Goal: Check status

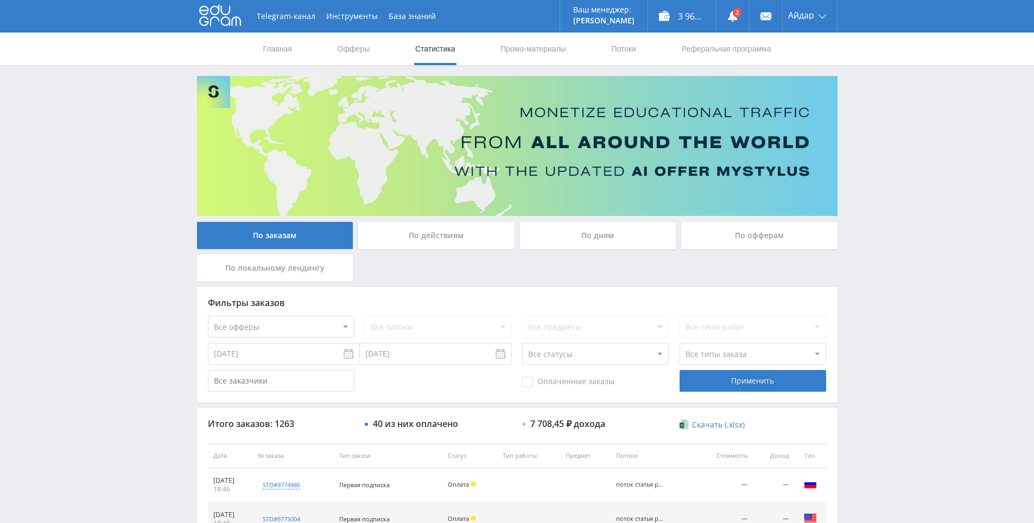
click at [743, 12] on link at bounding box center [733, 16] width 33 height 33
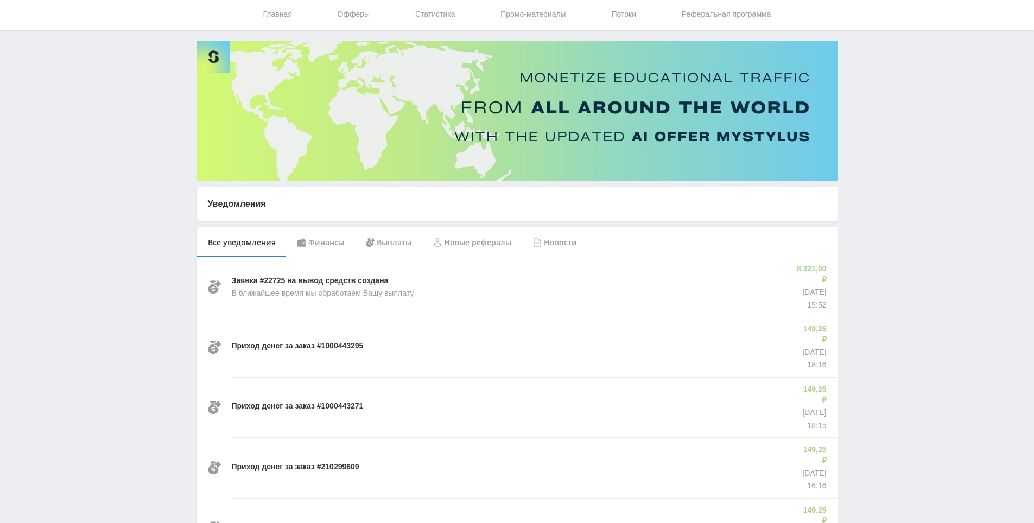
scroll to position [49, 0]
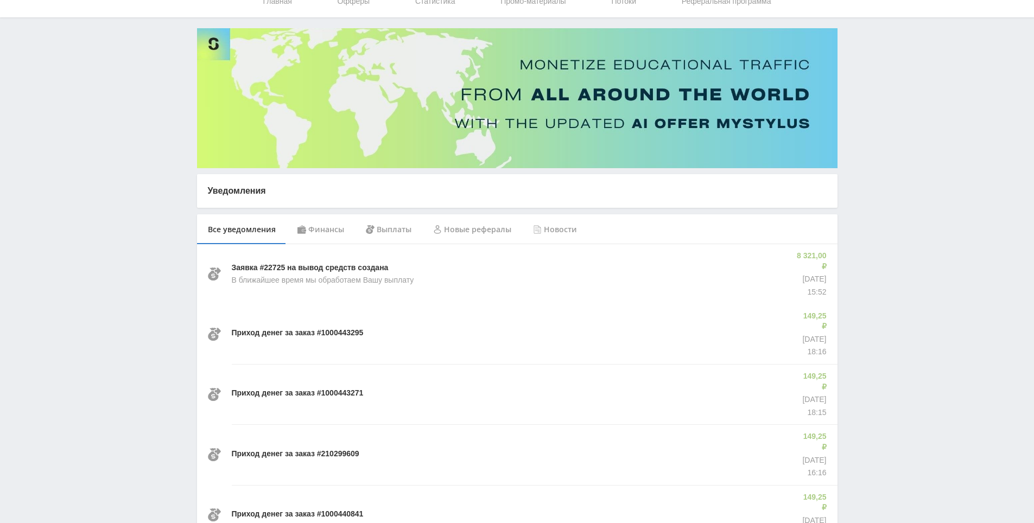
drag, startPoint x: 898, startPoint y: 169, endPoint x: 901, endPoint y: 176, distance: 7.6
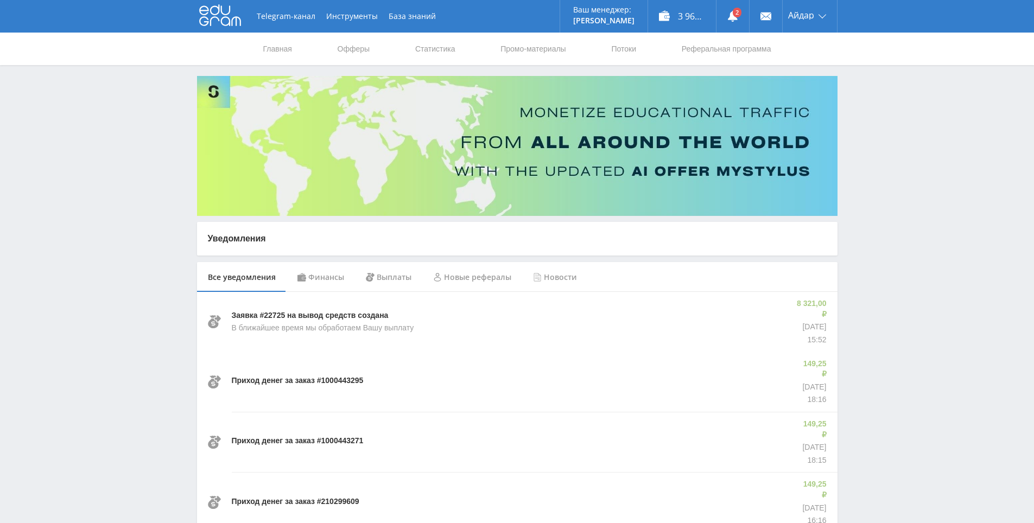
drag, startPoint x: 869, startPoint y: 109, endPoint x: 820, endPoint y: 46, distance: 80.1
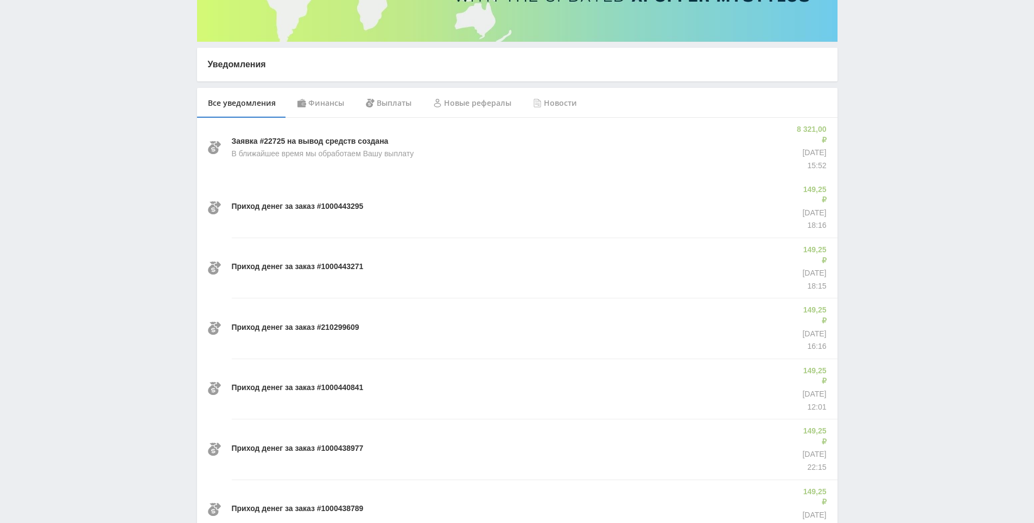
scroll to position [201, 0]
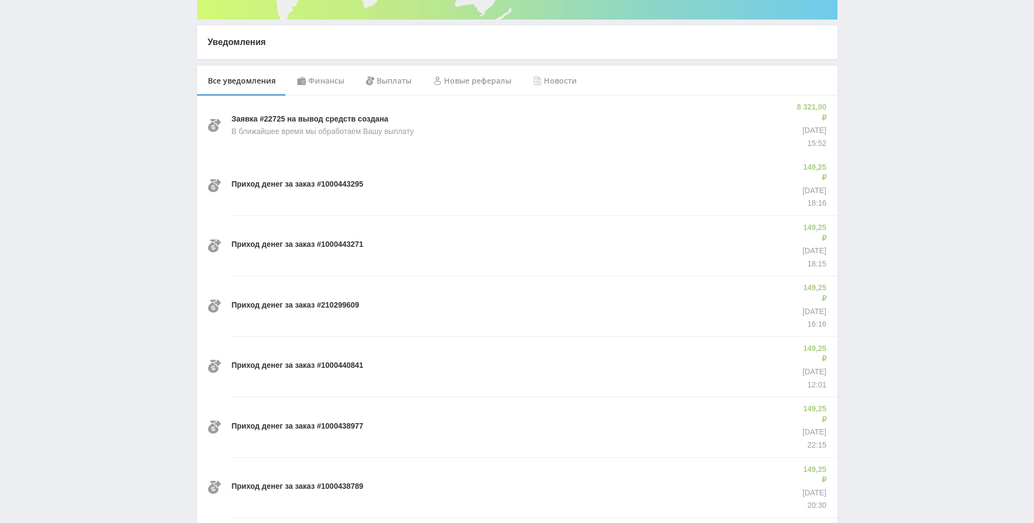
drag, startPoint x: 876, startPoint y: 251, endPoint x: 877, endPoint y: 282, distance: 31.0
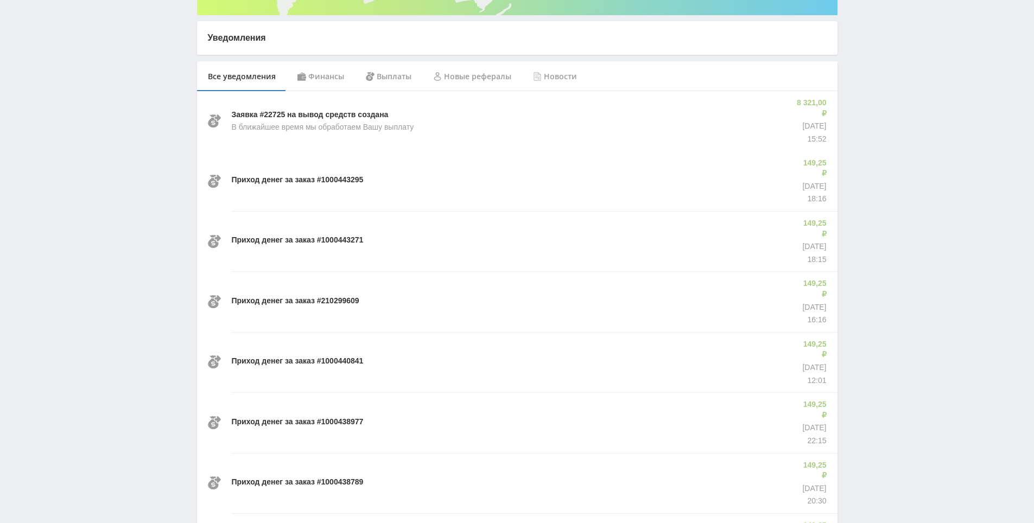
drag, startPoint x: 879, startPoint y: 281, endPoint x: 876, endPoint y: 251, distance: 29.5
click at [865, 194] on div "Telegram-канал Инструменты База знаний Ваш менеджер: [PERSON_NAME] Online @edug…" at bounding box center [517, 438] width 1034 height 1279
click at [865, 171] on div "Telegram-канал Инструменты База знаний Ваш менеджер: [PERSON_NAME] Online @edug…" at bounding box center [517, 438] width 1034 height 1279
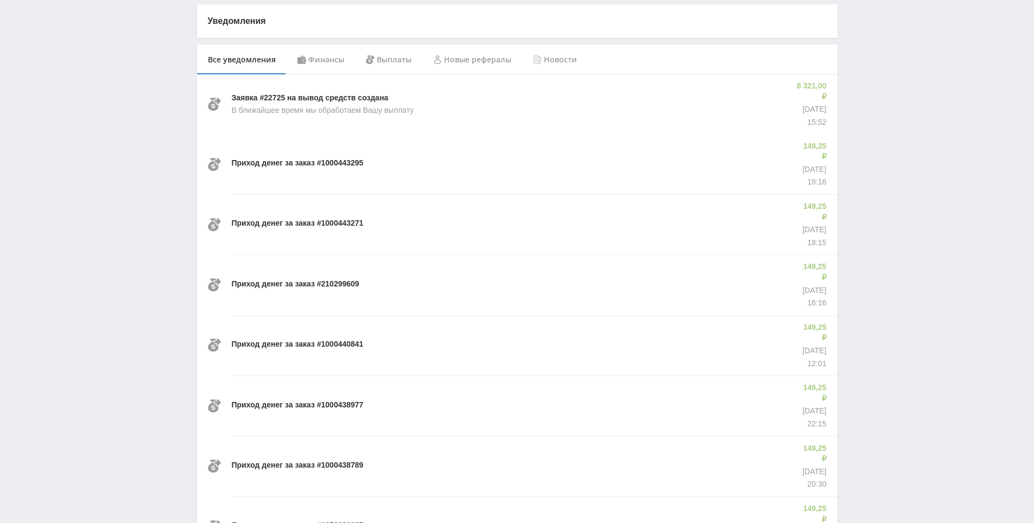
scroll to position [264, 0]
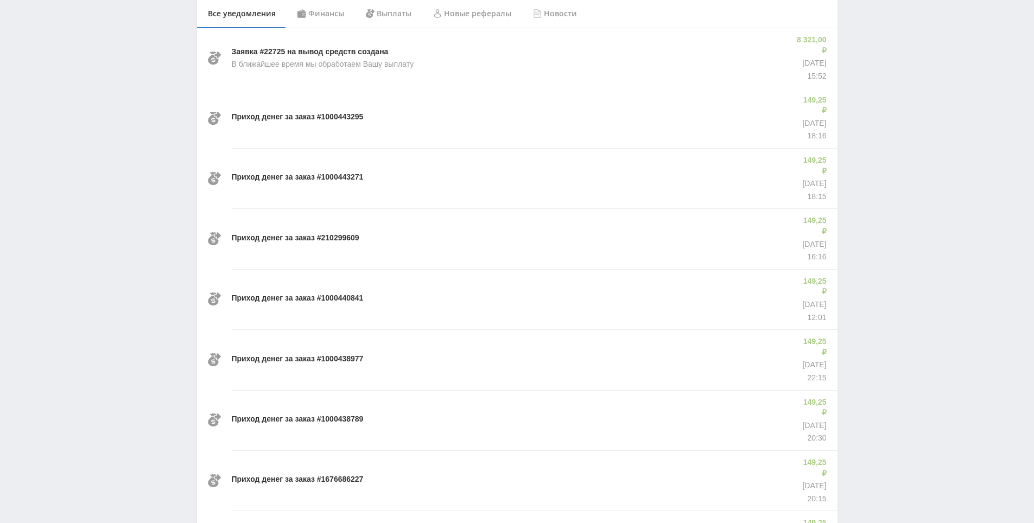
drag, startPoint x: 864, startPoint y: 198, endPoint x: 870, endPoint y: 227, distance: 30.5
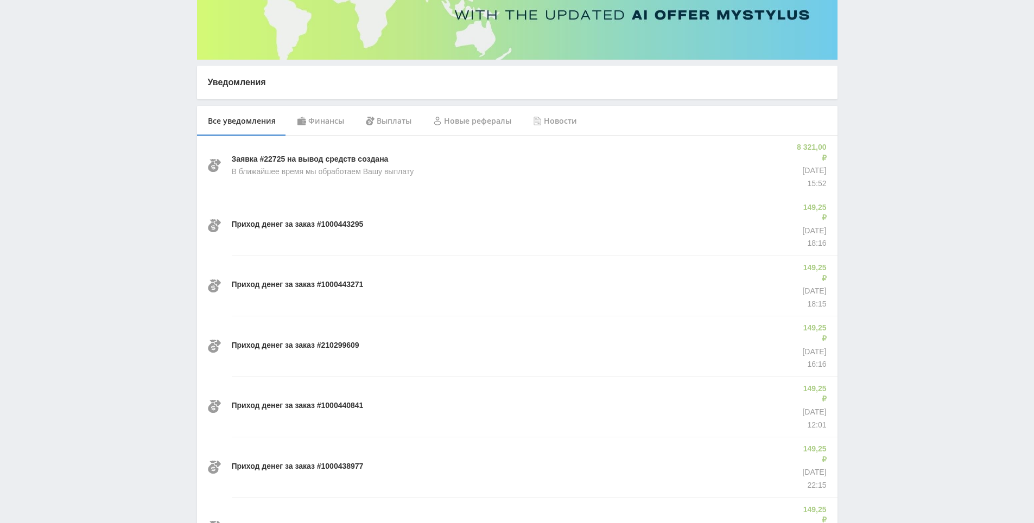
drag, startPoint x: 856, startPoint y: 360, endPoint x: 854, endPoint y: 319, distance: 41.8
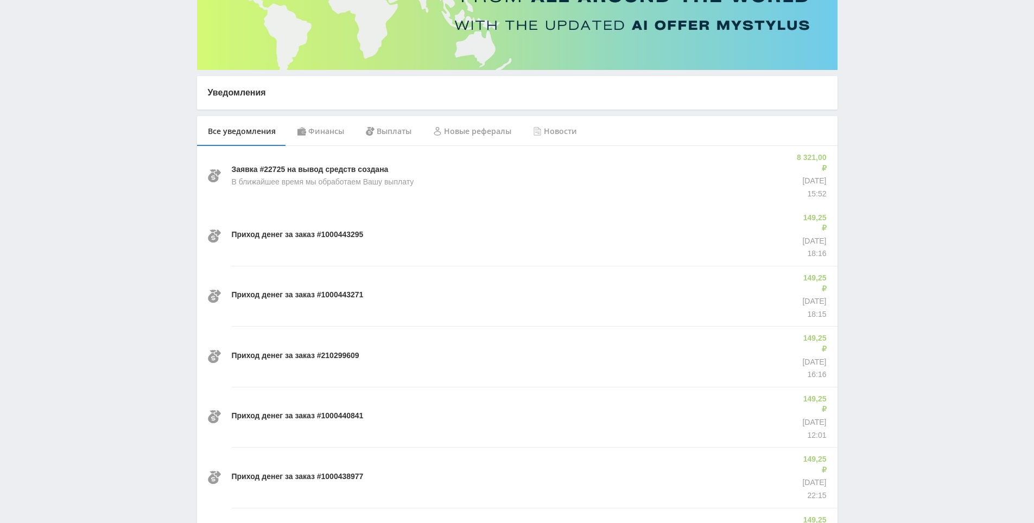
drag, startPoint x: 852, startPoint y: 295, endPoint x: 852, endPoint y: 224, distance: 71.1
click at [852, 224] on div "Telegram-канал Инструменты База знаний Ваш менеджер: [PERSON_NAME] Online @edug…" at bounding box center [517, 493] width 1034 height 1279
click at [852, 219] on div "Telegram-канал Инструменты База знаний Ваш менеджер: [PERSON_NAME] Online @edug…" at bounding box center [517, 493] width 1034 height 1279
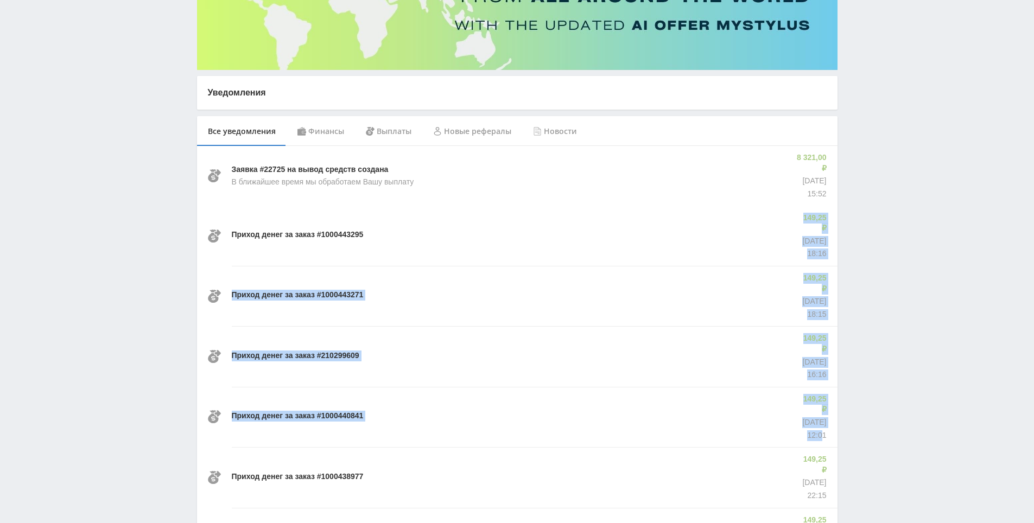
drag, startPoint x: 794, startPoint y: 205, endPoint x: 825, endPoint y: 377, distance: 174.8
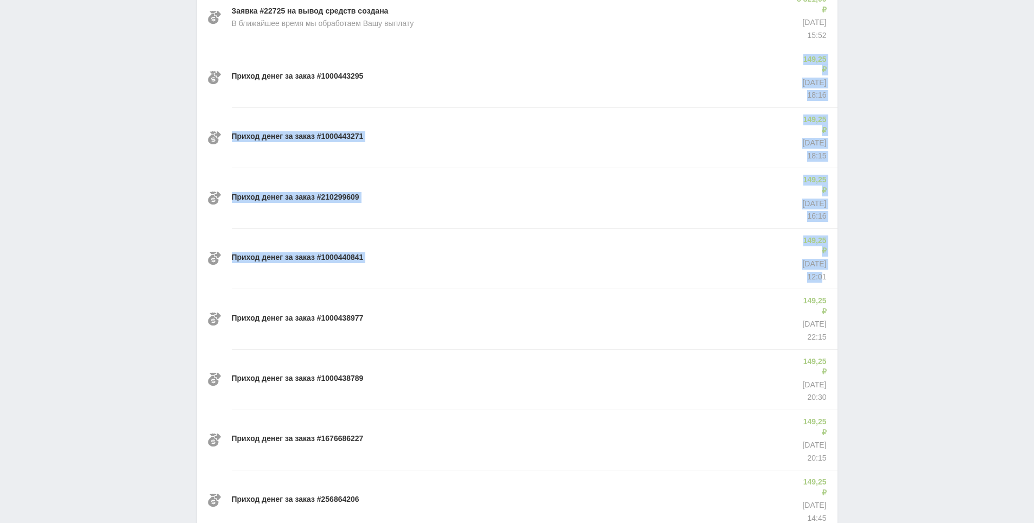
scroll to position [309, 0]
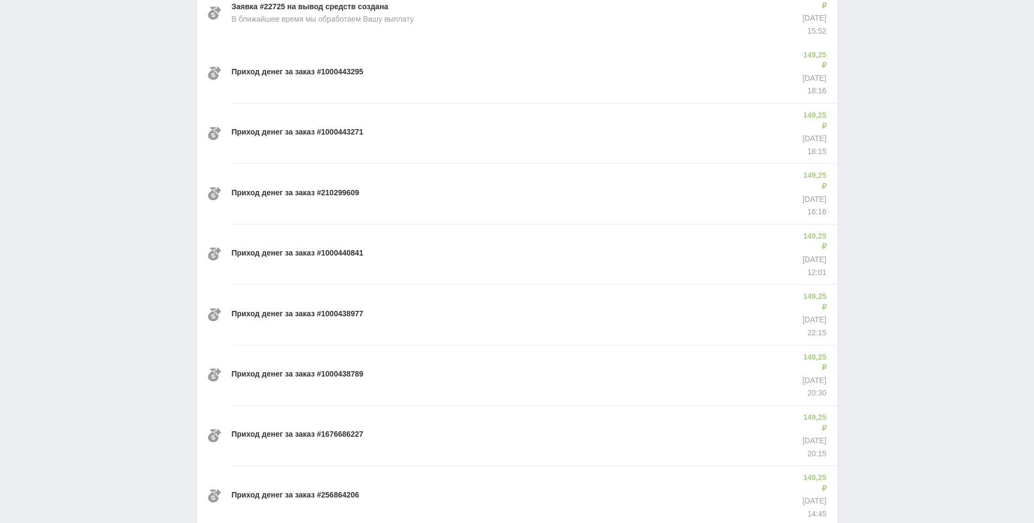
drag, startPoint x: 895, startPoint y: 356, endPoint x: 831, endPoint y: 269, distance: 108.7
click at [895, 355] on div "Telegram-канал Инструменты База знаний Ваш менеджер: [PERSON_NAME] Online @edug…" at bounding box center [517, 330] width 1034 height 1279
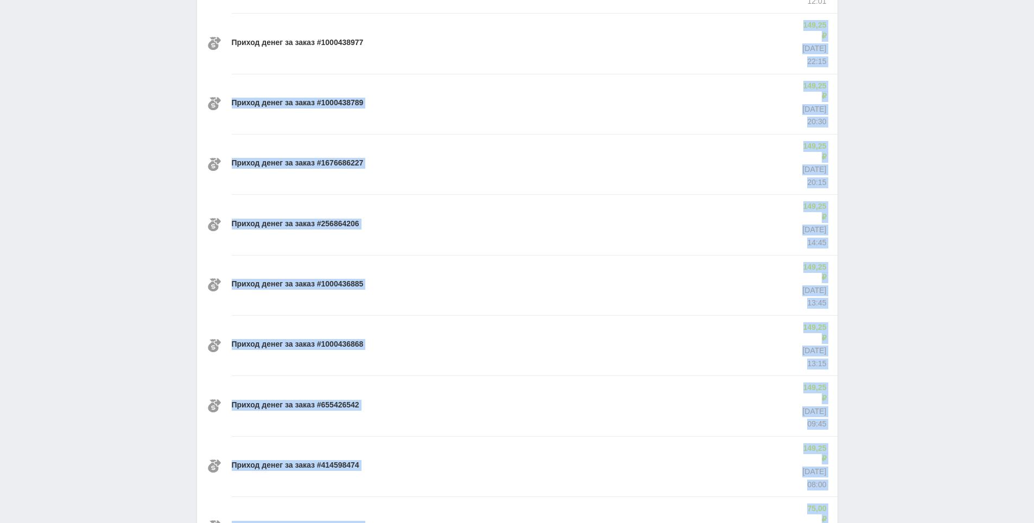
scroll to position [596, 0]
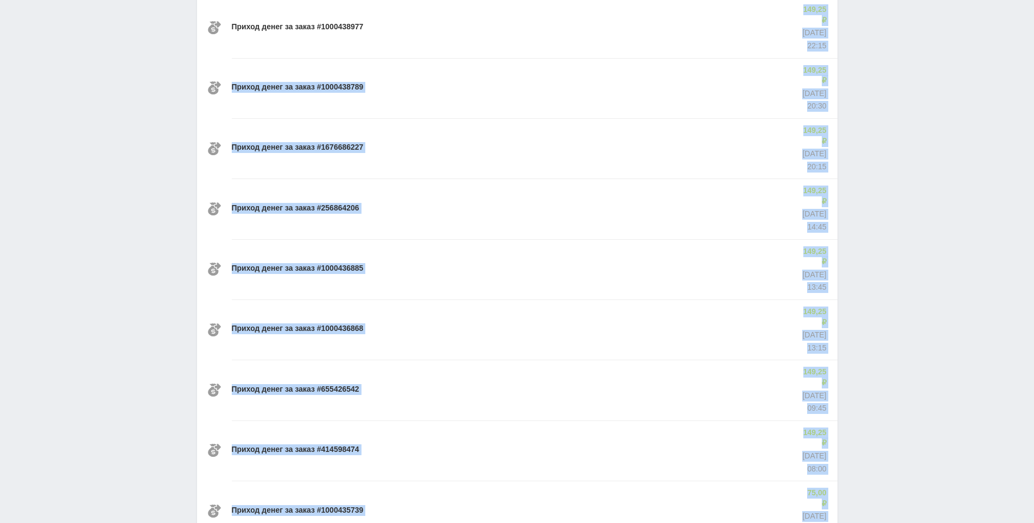
drag, startPoint x: 795, startPoint y: 243, endPoint x: 809, endPoint y: 393, distance: 151.1
click at [809, 393] on div "Заявка #22725 на вывод средств создана В ближайшее время мы обработаем Вашу вып…" at bounding box center [517, 162] width 641 height 933
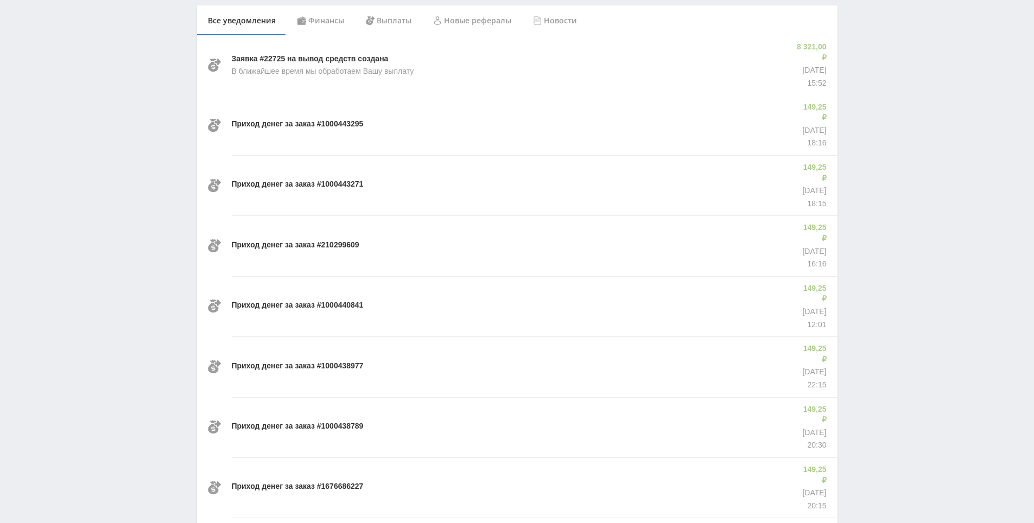
scroll to position [0, 0]
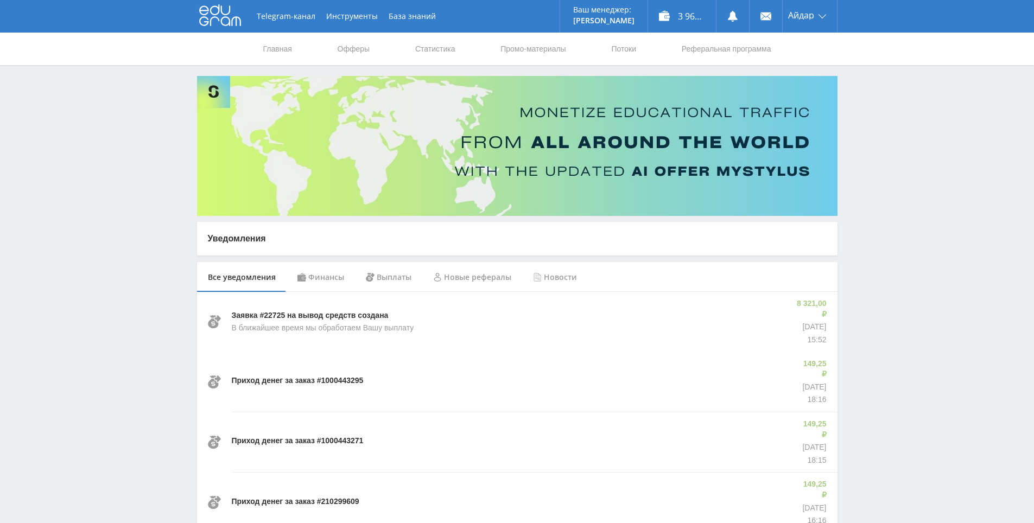
drag, startPoint x: 896, startPoint y: 208, endPoint x: 901, endPoint y: 180, distance: 28.7
drag, startPoint x: 888, startPoint y: 143, endPoint x: 878, endPoint y: 110, distance: 34.4
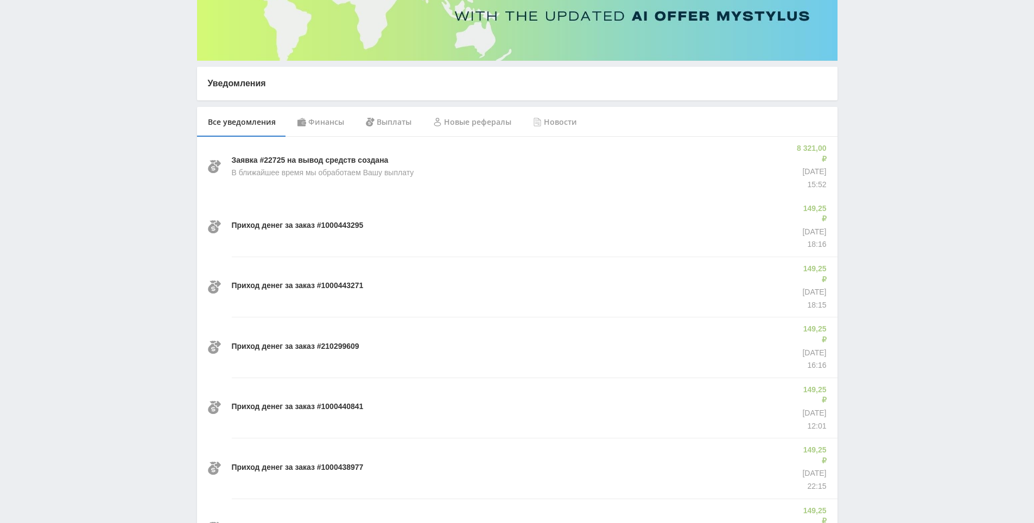
drag, startPoint x: 904, startPoint y: 134, endPoint x: 930, endPoint y: 275, distance: 143.0
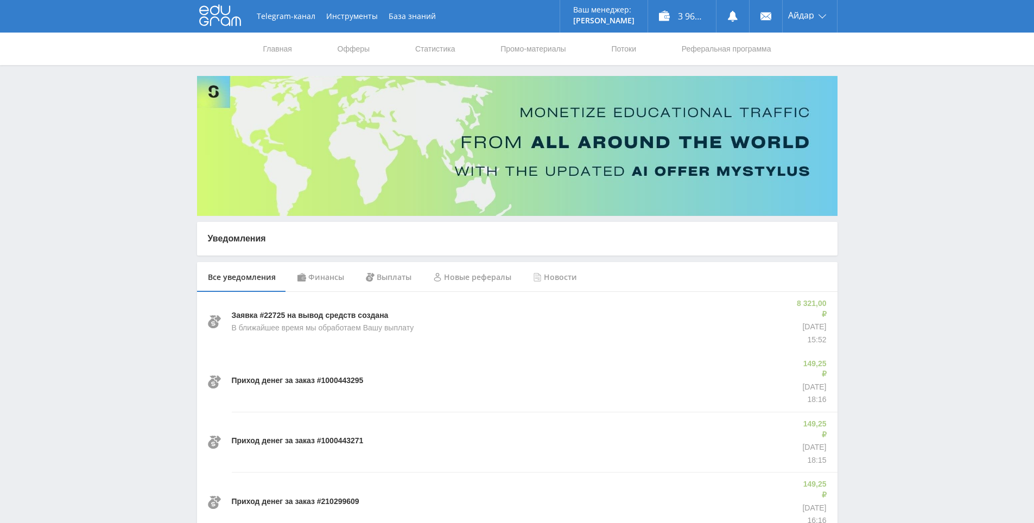
drag, startPoint x: 926, startPoint y: 268, endPoint x: 859, endPoint y: 87, distance: 192.9
drag, startPoint x: 855, startPoint y: 107, endPoint x: 857, endPoint y: 99, distance: 7.9
drag, startPoint x: 899, startPoint y: 143, endPoint x: 875, endPoint y: 105, distance: 44.4
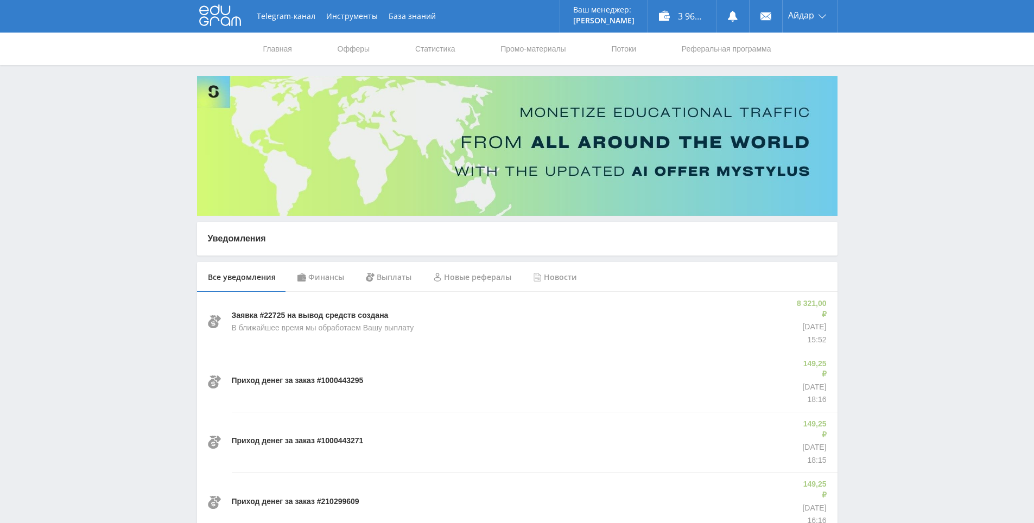
drag, startPoint x: 875, startPoint y: 105, endPoint x: 866, endPoint y: 94, distance: 14.3
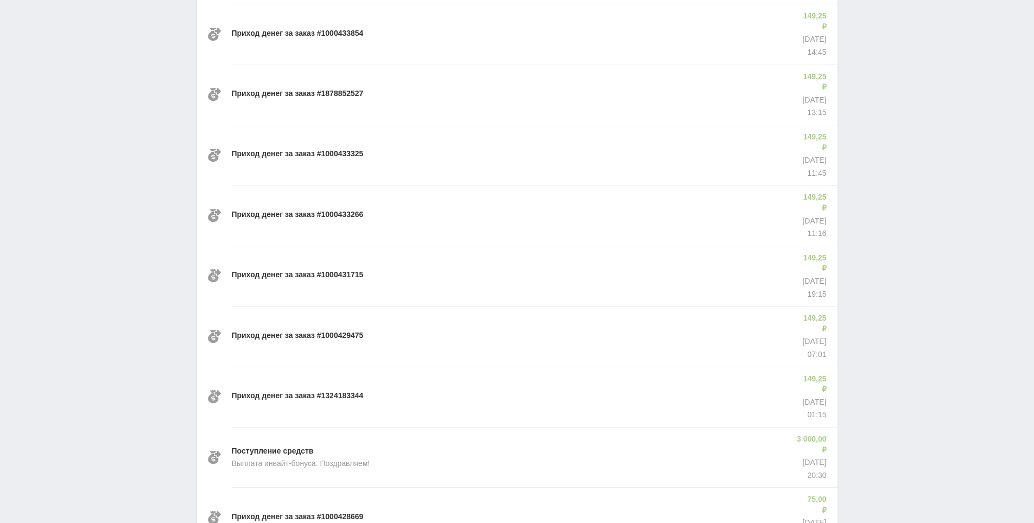
drag, startPoint x: 865, startPoint y: 96, endPoint x: 882, endPoint y: 282, distance: 187.0
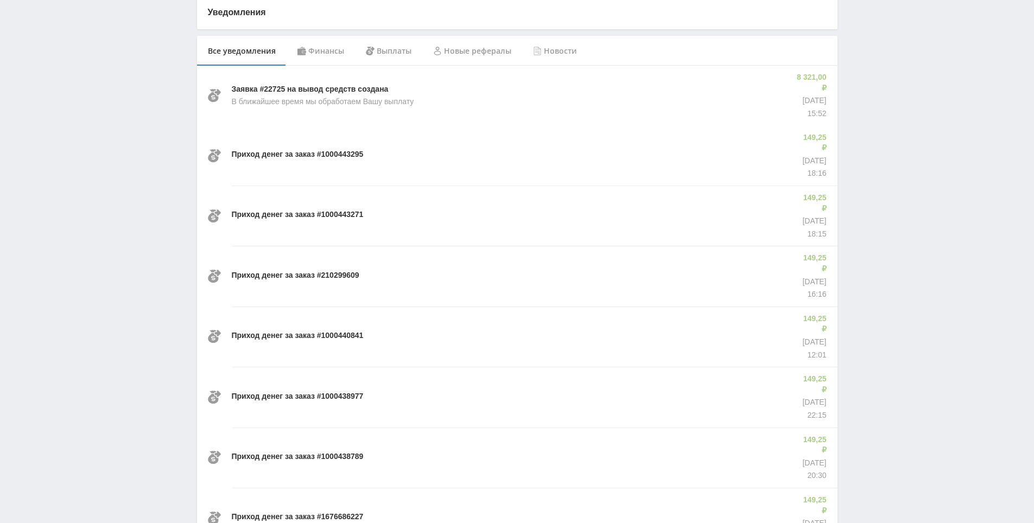
drag, startPoint x: 875, startPoint y: 299, endPoint x: 880, endPoint y: 212, distance: 87.0
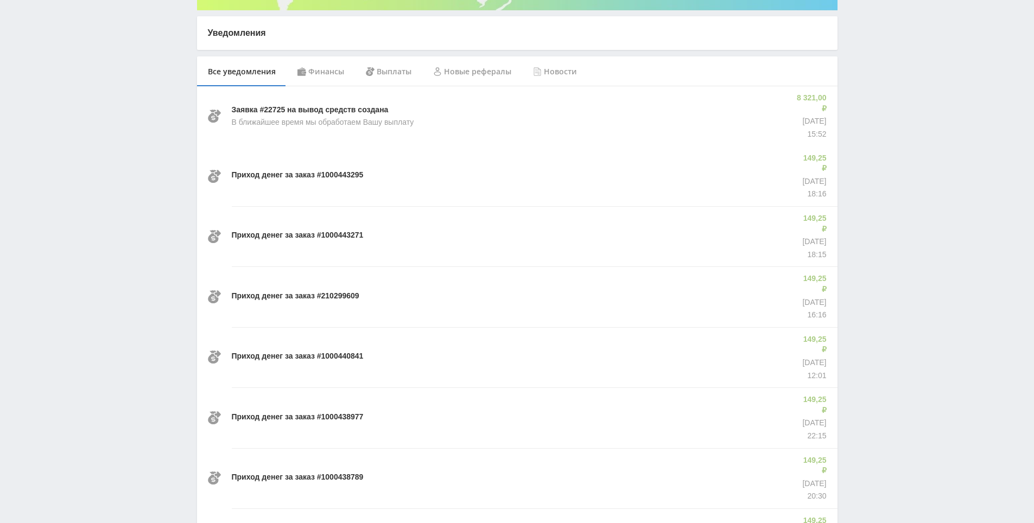
drag, startPoint x: 880, startPoint y: 212, endPoint x: 861, endPoint y: 159, distance: 56.0
drag, startPoint x: 856, startPoint y: 112, endPoint x: 855, endPoint y: 121, distance: 9.3
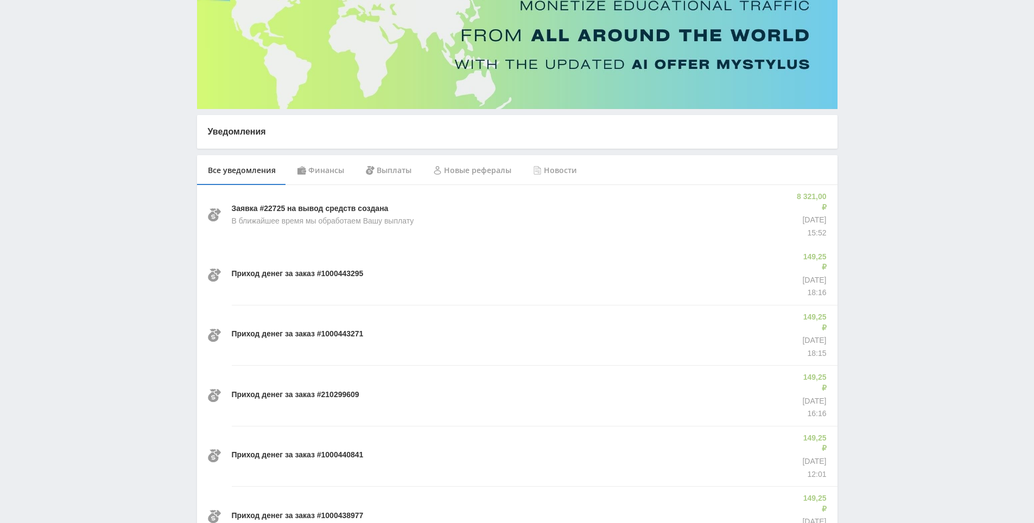
scroll to position [42, 0]
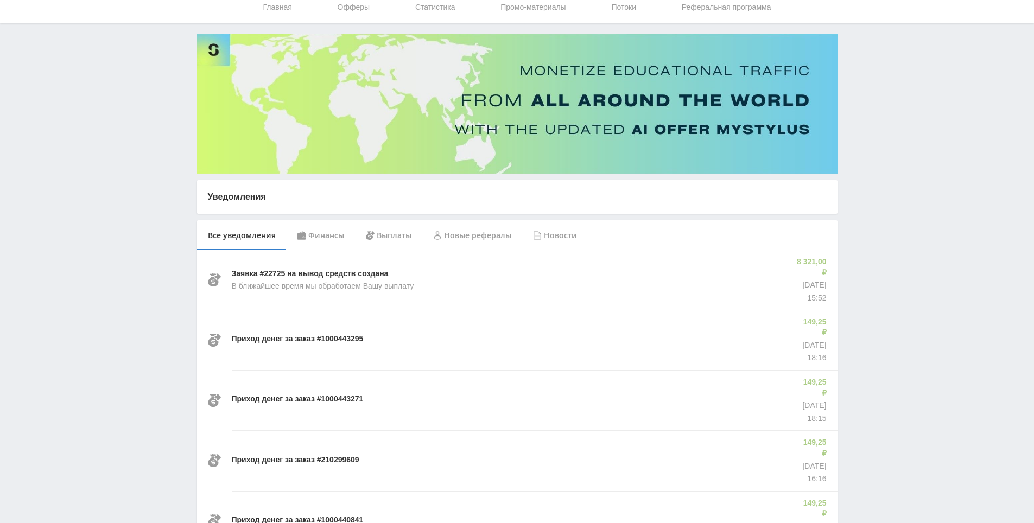
drag, startPoint x: 860, startPoint y: 160, endPoint x: 846, endPoint y: 104, distance: 57.1
click at [452, 238] on div "Новые рефералы" at bounding box center [472, 235] width 100 height 30
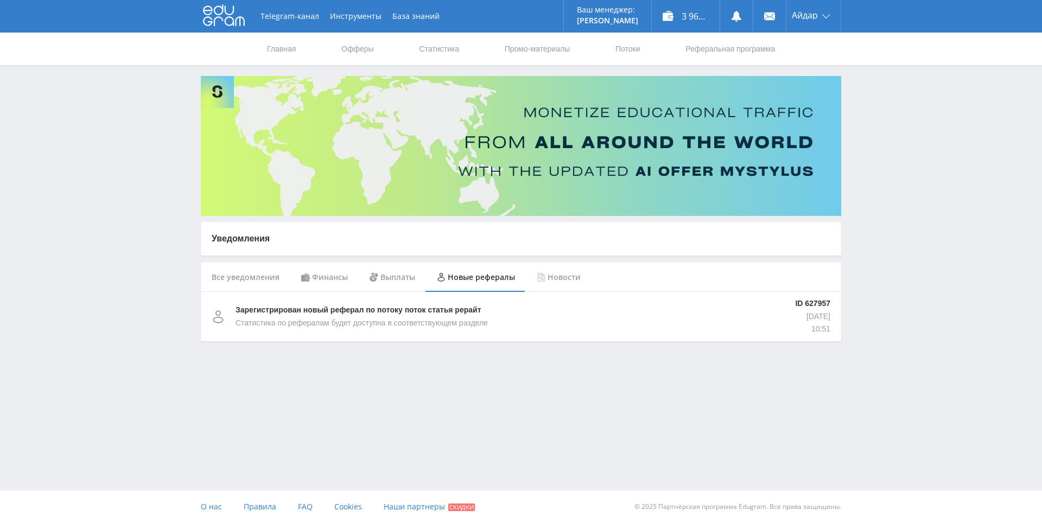
click at [314, 279] on div "Финансы" at bounding box center [324, 277] width 68 height 30
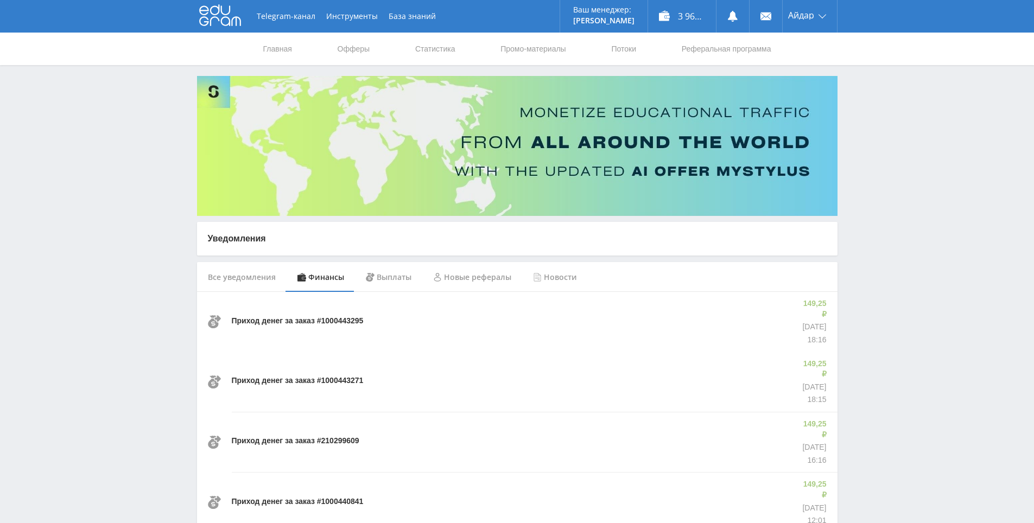
click at [251, 280] on div "Все уведомления" at bounding box center [242, 277] width 90 height 30
click at [441, 48] on link "Статистика" at bounding box center [435, 49] width 42 height 33
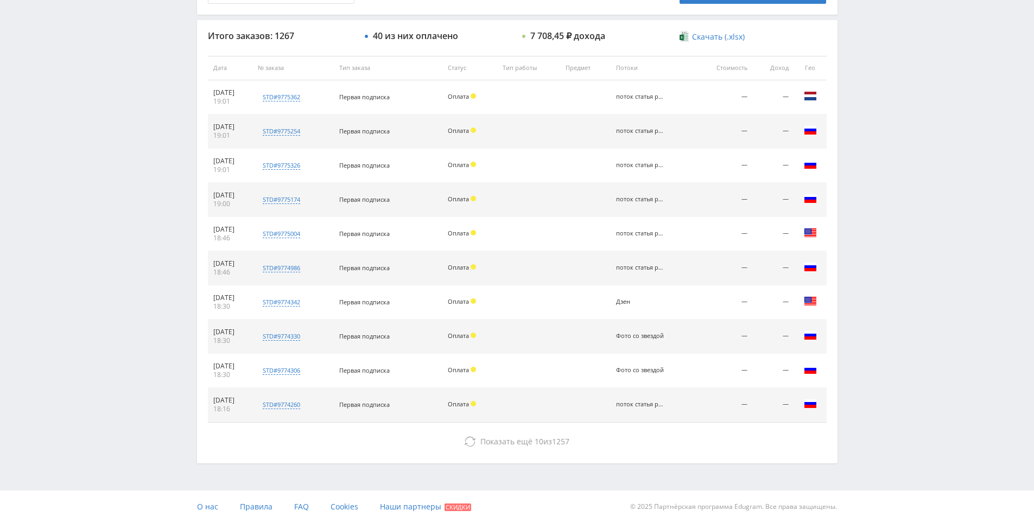
drag, startPoint x: 1007, startPoint y: 341, endPoint x: 939, endPoint y: 411, distance: 96.8
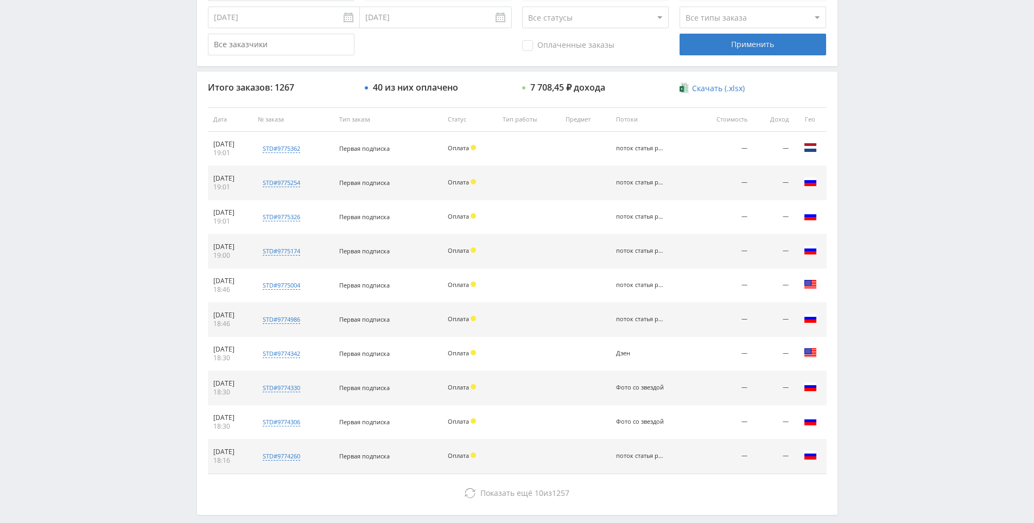
scroll to position [334, 0]
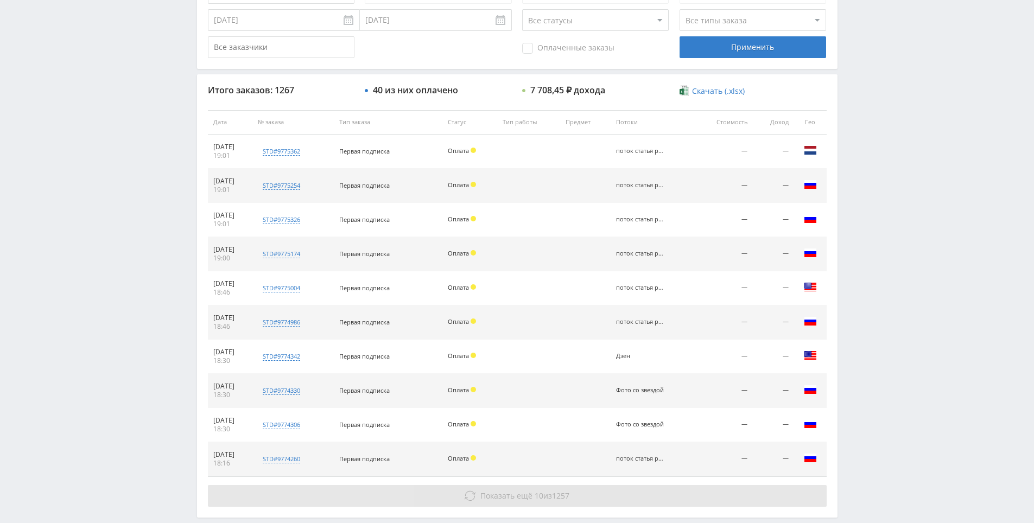
click at [620, 495] on button "Показать ещё 10 из 1257" at bounding box center [517, 496] width 619 height 22
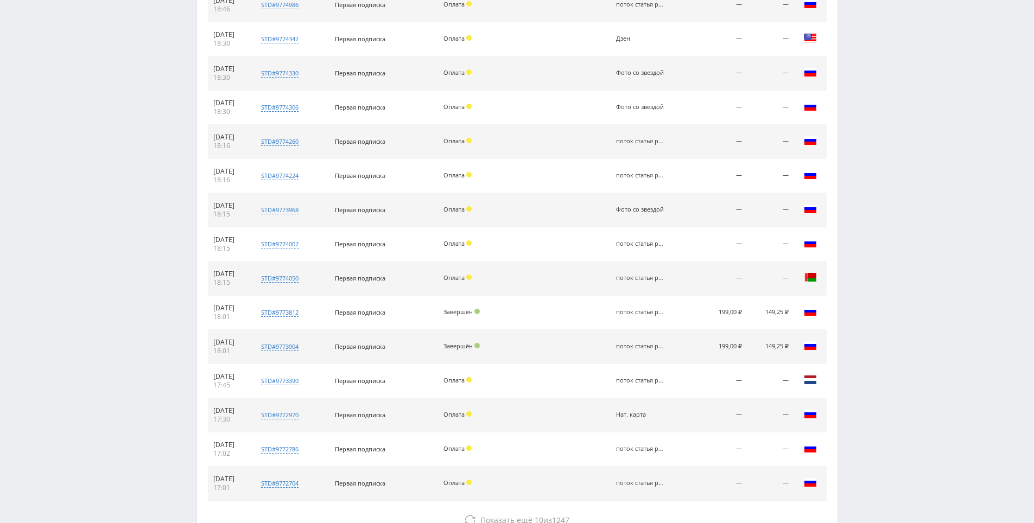
drag, startPoint x: 953, startPoint y: 226, endPoint x: 764, endPoint y: 411, distance: 264.1
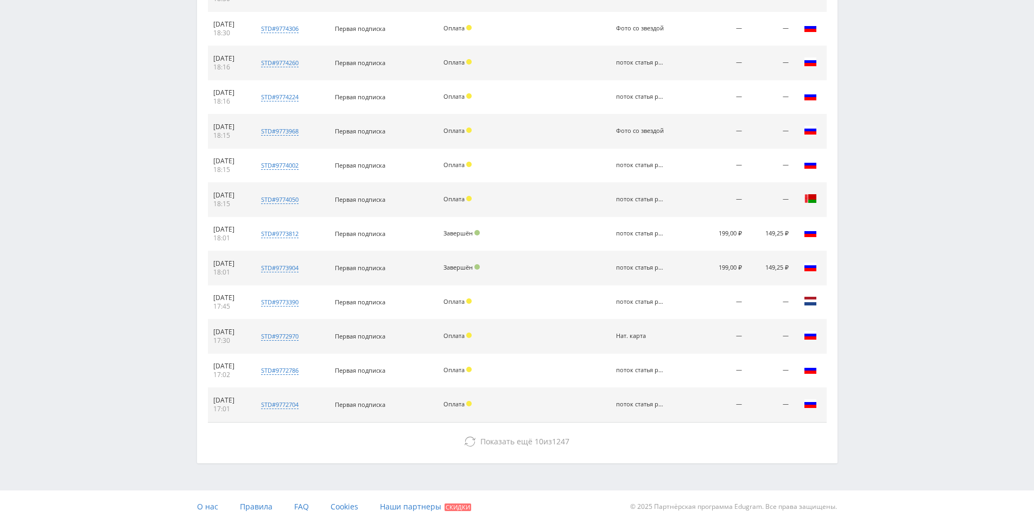
drag, startPoint x: 876, startPoint y: 284, endPoint x: 877, endPoint y: 271, distance: 12.6
drag, startPoint x: 877, startPoint y: 221, endPoint x: 874, endPoint y: 184, distance: 37.1
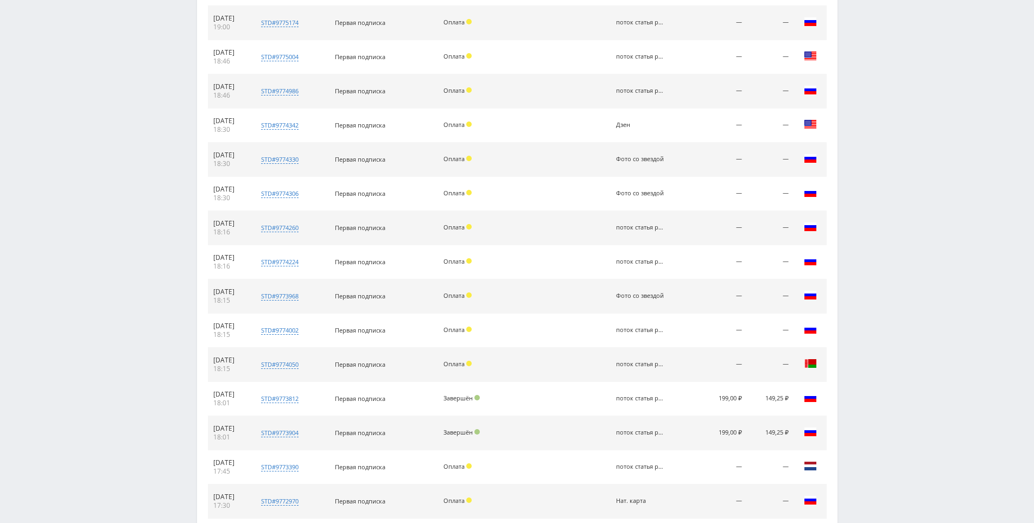
scroll to position [0, 0]
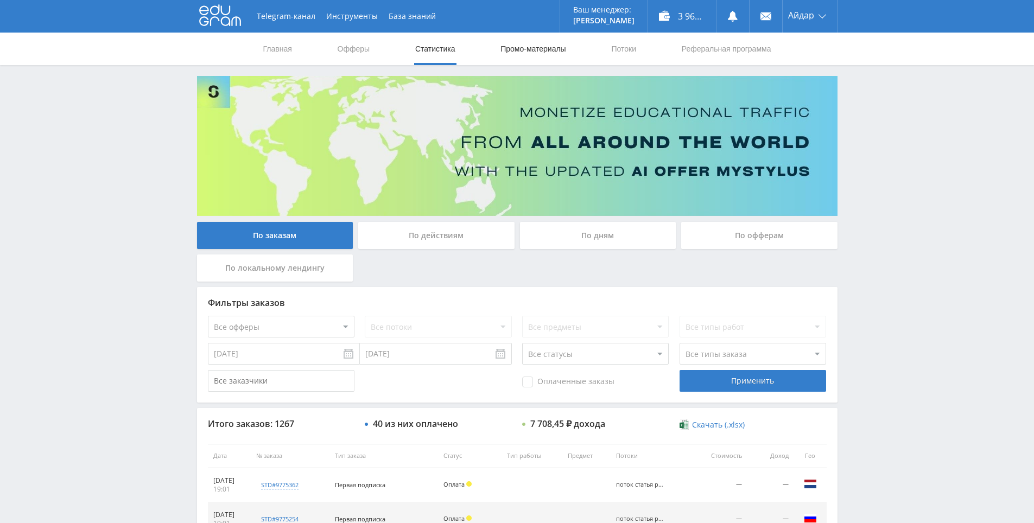
drag, startPoint x: 924, startPoint y: 322, endPoint x: 529, endPoint y: 45, distance: 482.4
click at [679, 7] on div "3 960,95 ₽" at bounding box center [682, 16] width 68 height 33
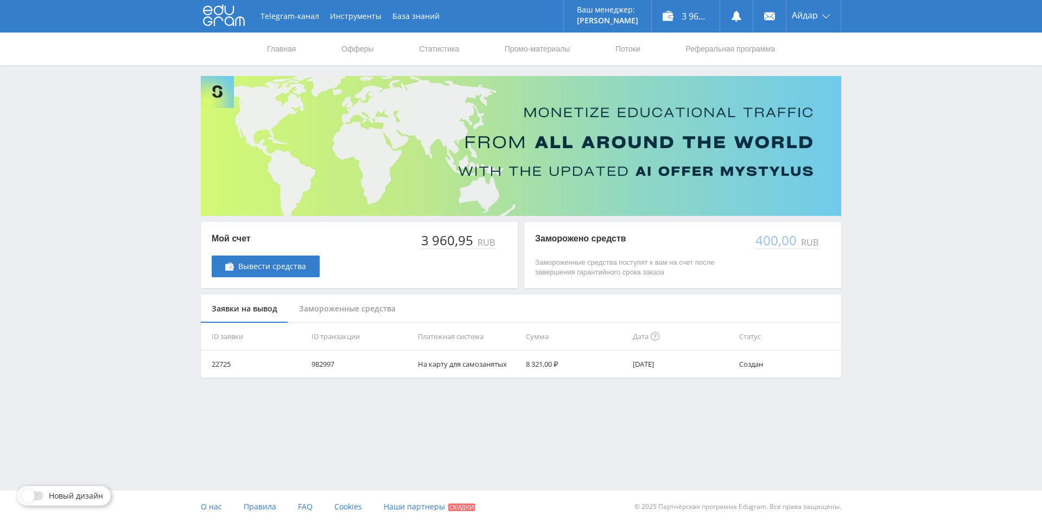
drag, startPoint x: 884, startPoint y: 269, endPoint x: 895, endPoint y: 230, distance: 40.7
click at [891, 222] on div "Telegram-канал Инструменты База знаний Ваш менеджер: [PERSON_NAME] Online @edug…" at bounding box center [521, 216] width 1042 height 432
click at [890, 226] on div "Telegram-канал Инструменты База знаний Ваш менеджер: [PERSON_NAME] Online @edug…" at bounding box center [521, 216] width 1042 height 432
drag, startPoint x: 890, startPoint y: 231, endPoint x: 882, endPoint y: 227, distance: 8.5
click at [876, 225] on div "Telegram-канал Инструменты База знаний Ваш менеджер: [PERSON_NAME] Online @edug…" at bounding box center [521, 216] width 1042 height 432
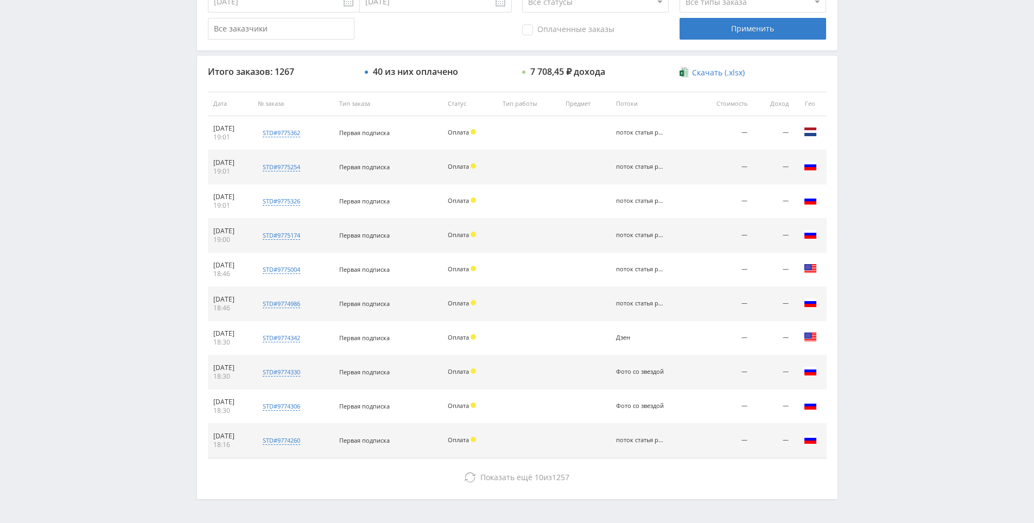
scroll to position [388, 0]
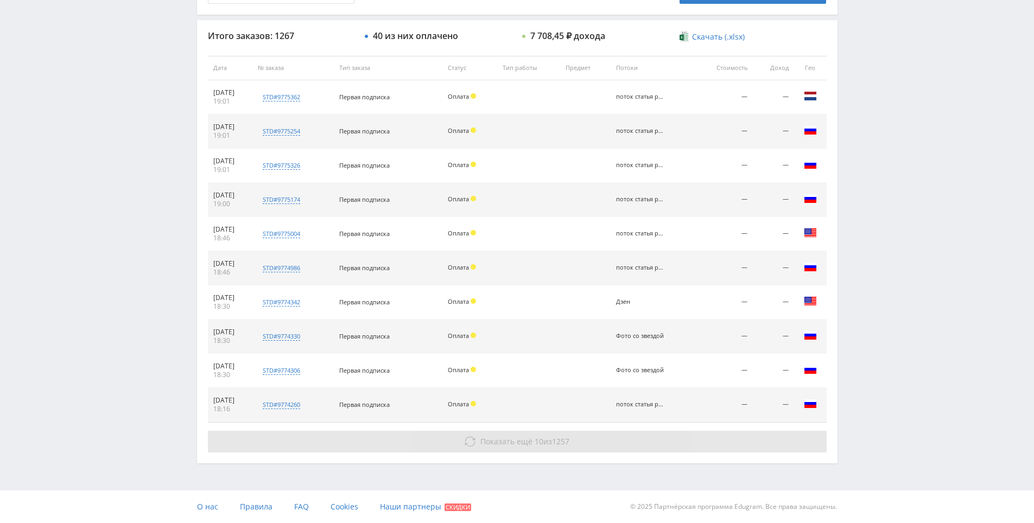
click at [511, 445] on span "Показать ещё" at bounding box center [506, 441] width 52 height 10
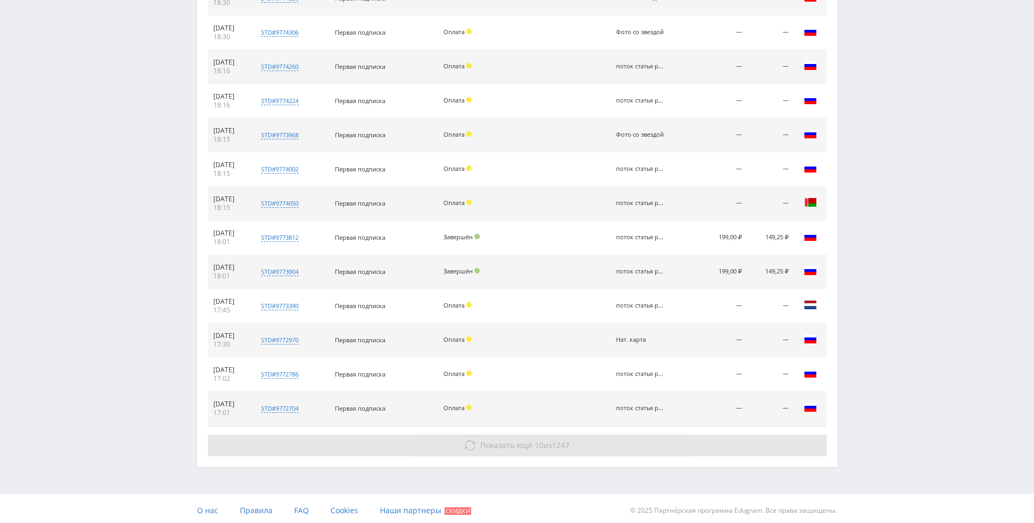
scroll to position [730, 0]
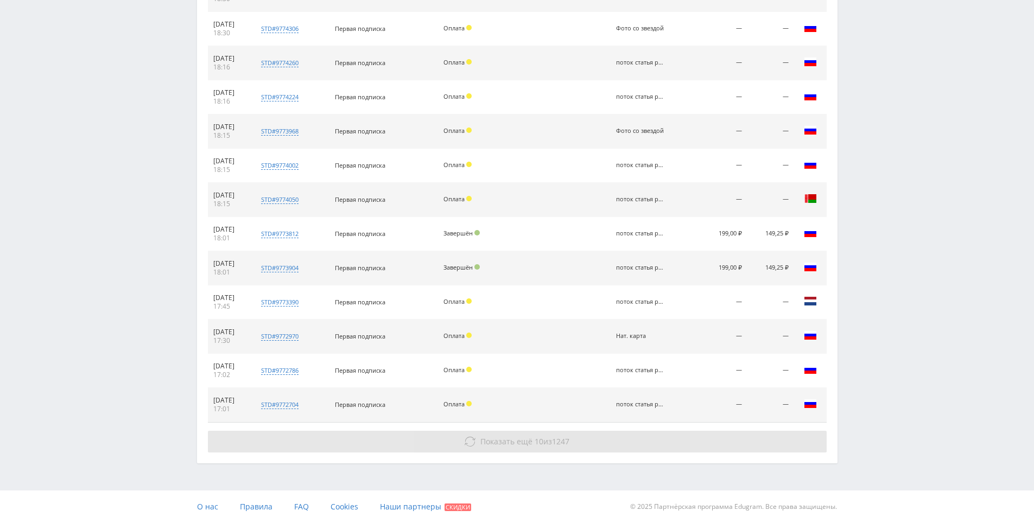
click at [567, 444] on span "1247" at bounding box center [560, 441] width 17 height 10
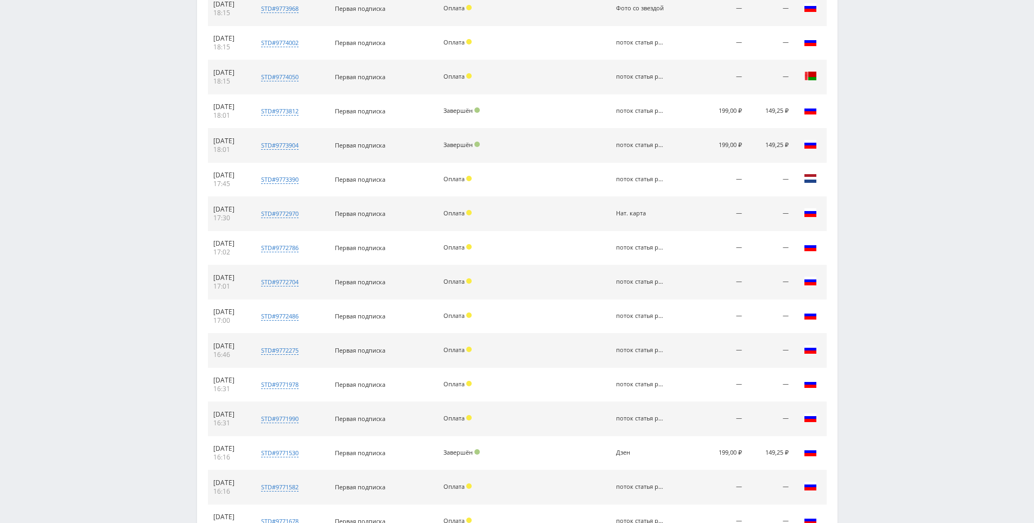
scroll to position [1072, 0]
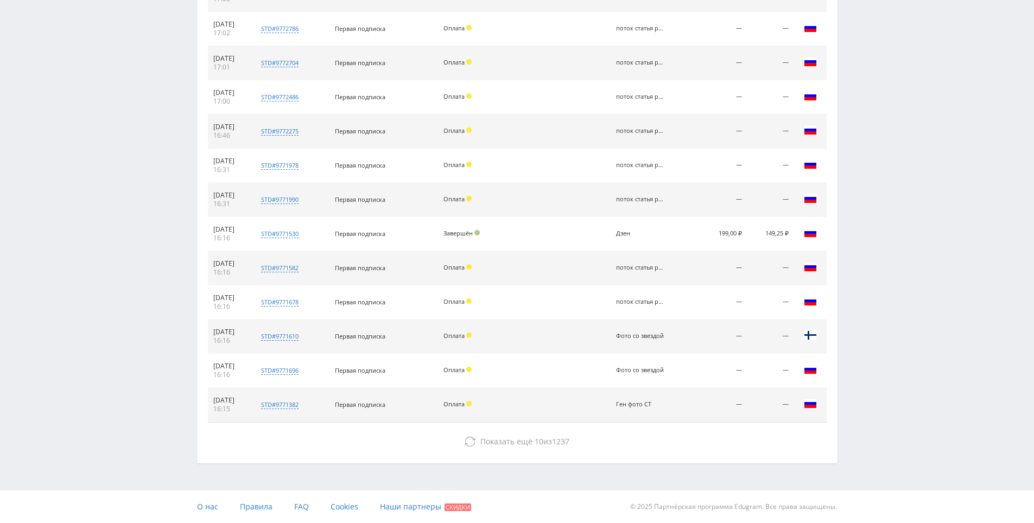
drag, startPoint x: 885, startPoint y: 347, endPoint x: 872, endPoint y: 401, distance: 55.8
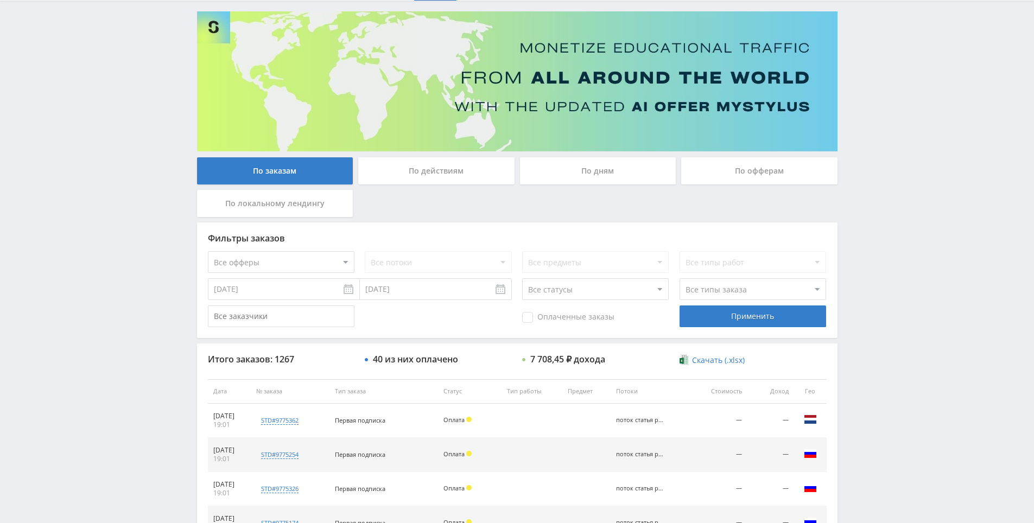
scroll to position [0, 0]
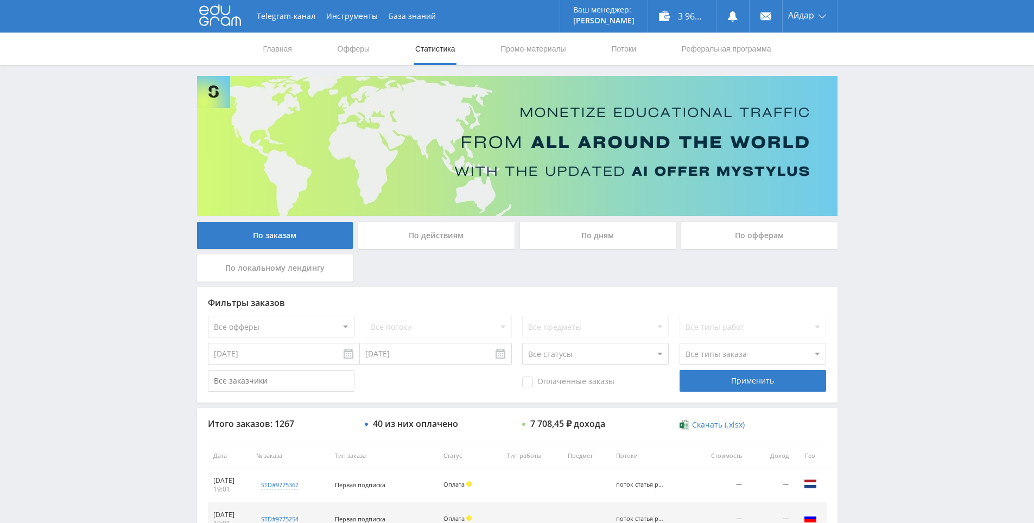
drag, startPoint x: 902, startPoint y: 387, endPoint x: 551, endPoint y: 143, distance: 426.8
click at [290, 50] on link "Главная" at bounding box center [277, 49] width 31 height 33
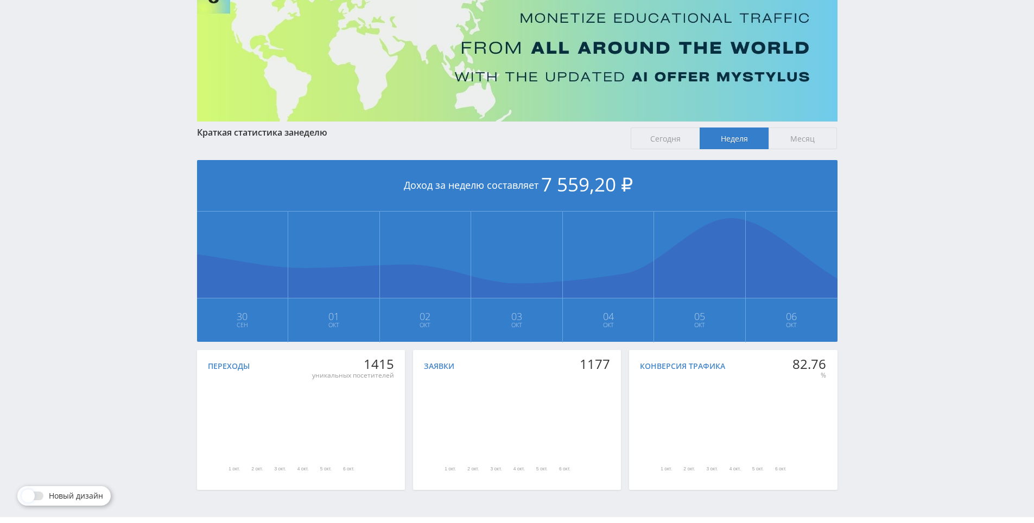
scroll to position [121, 0]
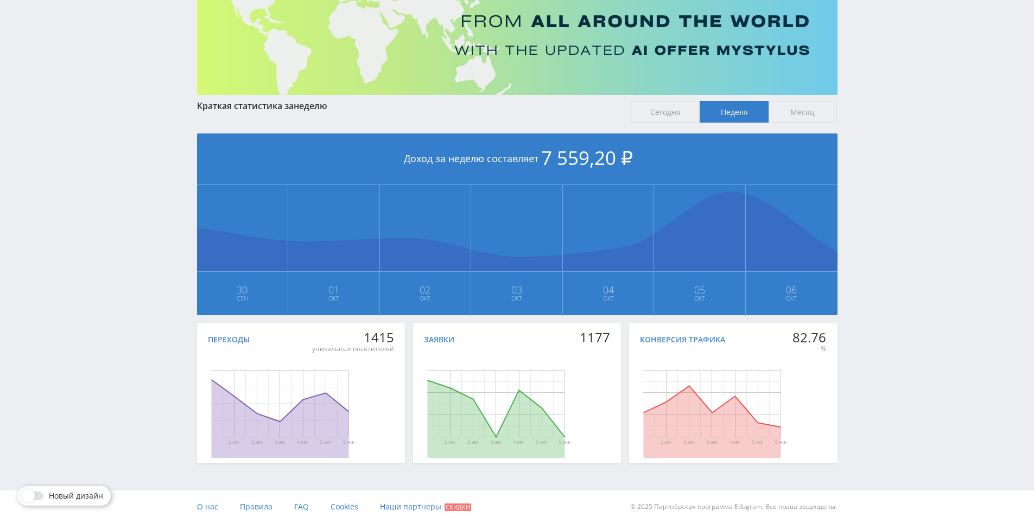
drag, startPoint x: 959, startPoint y: 363, endPoint x: 916, endPoint y: 399, distance: 55.8
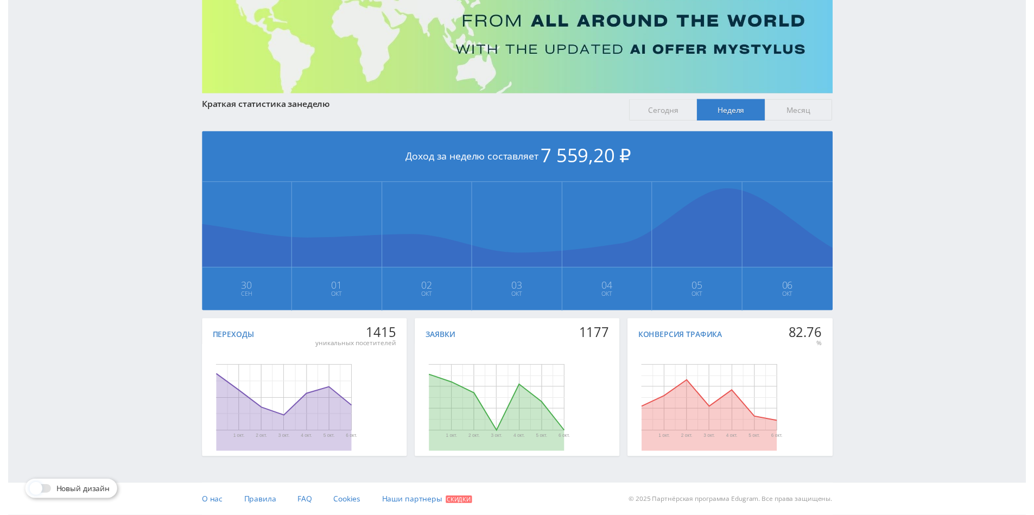
scroll to position [0, 0]
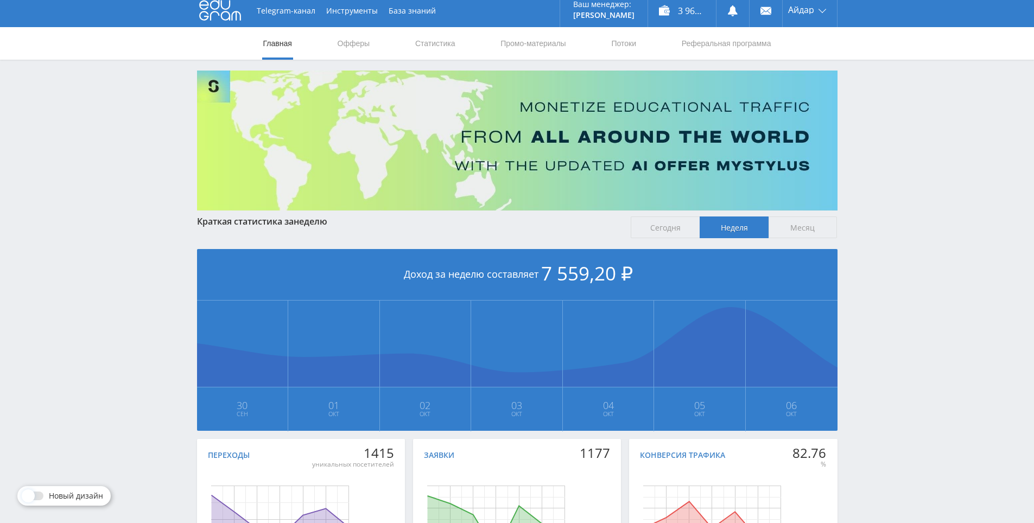
drag, startPoint x: 849, startPoint y: 301, endPoint x: 806, endPoint y: 244, distance: 71.7
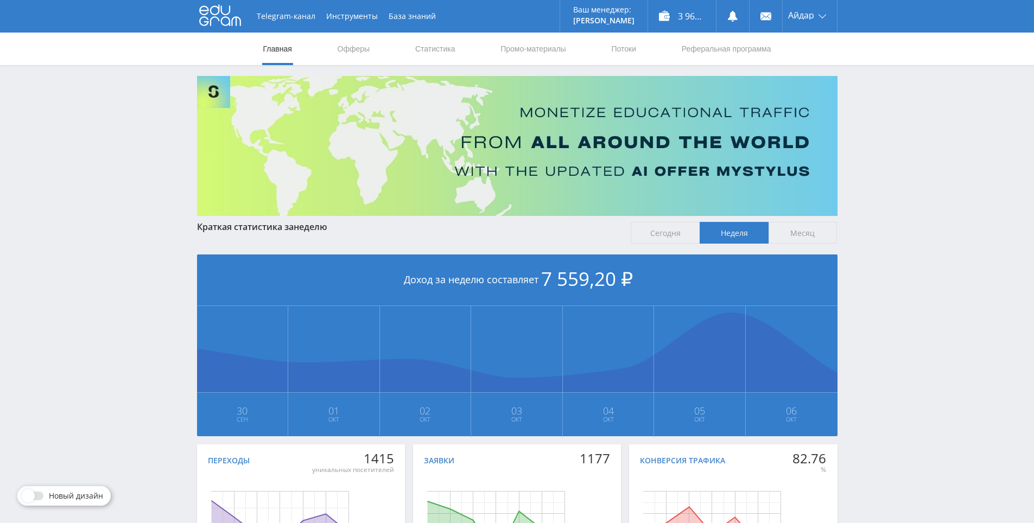
click at [666, 237] on span "Сегодня" at bounding box center [665, 233] width 69 height 22
click at [0, 0] on input "Сегодня" at bounding box center [0, 0] width 0 height 0
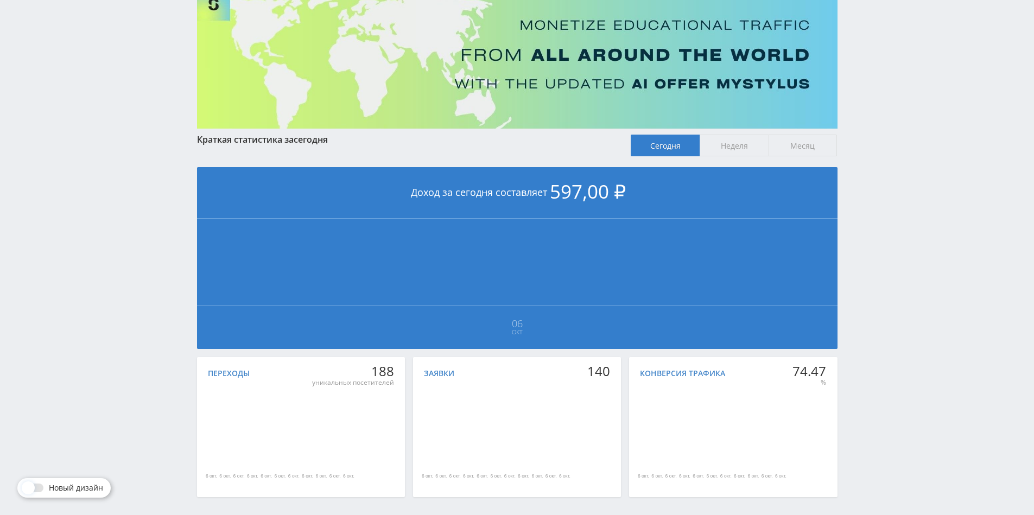
scroll to position [109, 0]
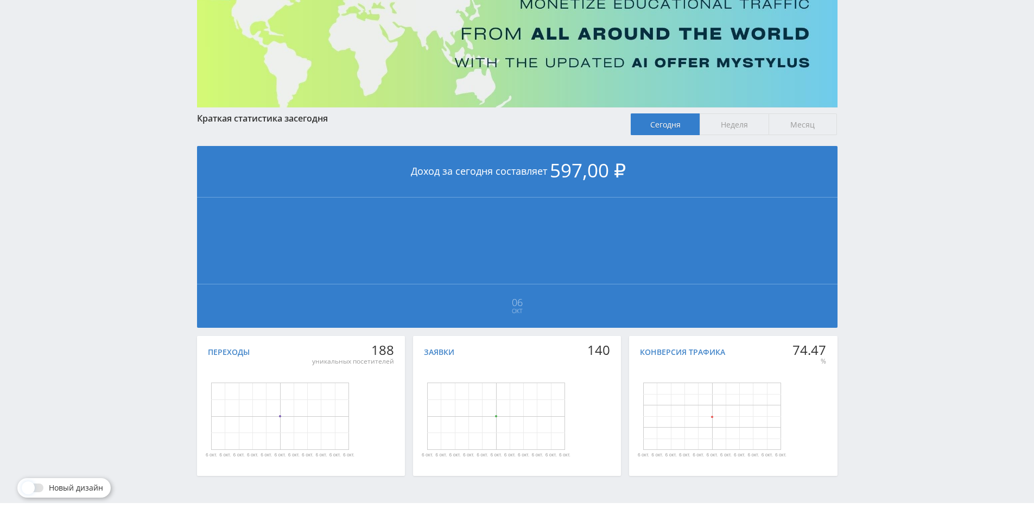
drag, startPoint x: 975, startPoint y: 303, endPoint x: 958, endPoint y: 242, distance: 63.6
click at [958, 242] on div "Telegram-канал Инструменты База знаний Ваш менеджер: [PERSON_NAME] Online @edug…" at bounding box center [517, 213] width 1034 height 644
click at [947, 217] on div "Telegram-канал Инструменты База знаний Ваш менеджер: [PERSON_NAME] Online @edug…" at bounding box center [517, 213] width 1034 height 644
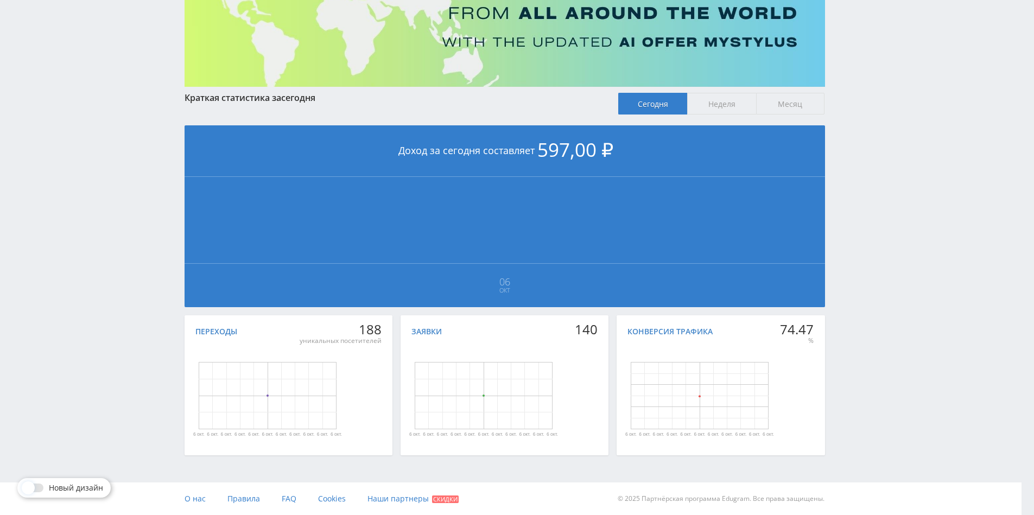
drag, startPoint x: 876, startPoint y: 200, endPoint x: 884, endPoint y: 283, distance: 84.0
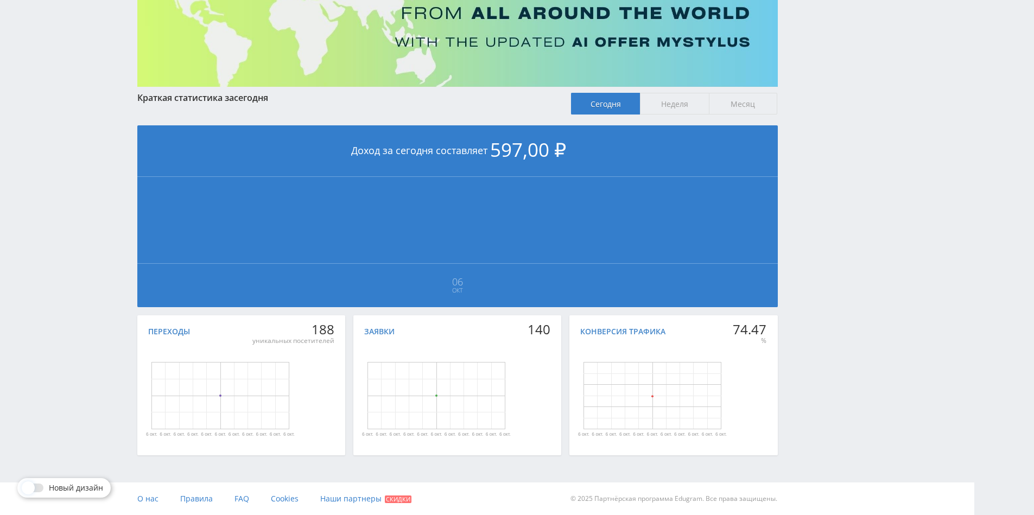
scroll to position [129, 0]
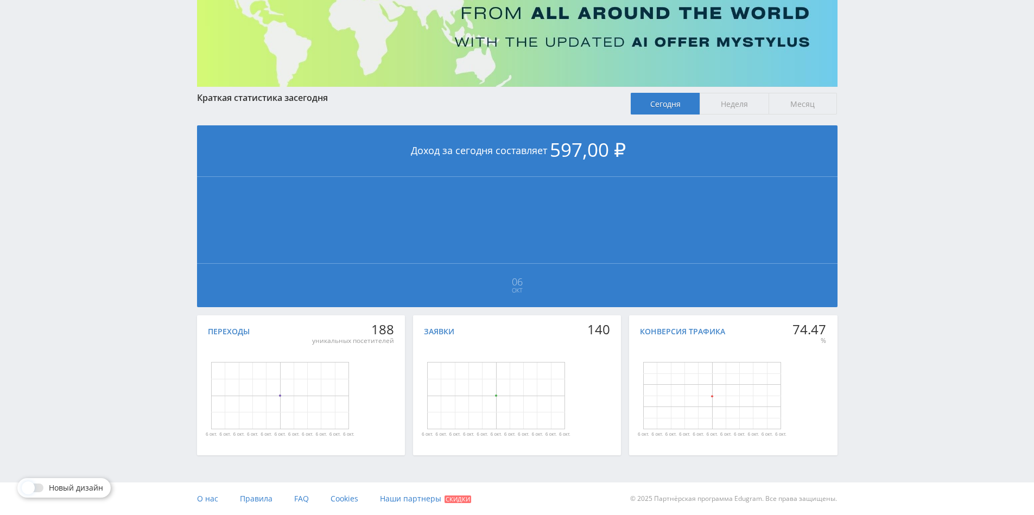
drag, startPoint x: 874, startPoint y: 289, endPoint x: 424, endPoint y: 351, distance: 454.3
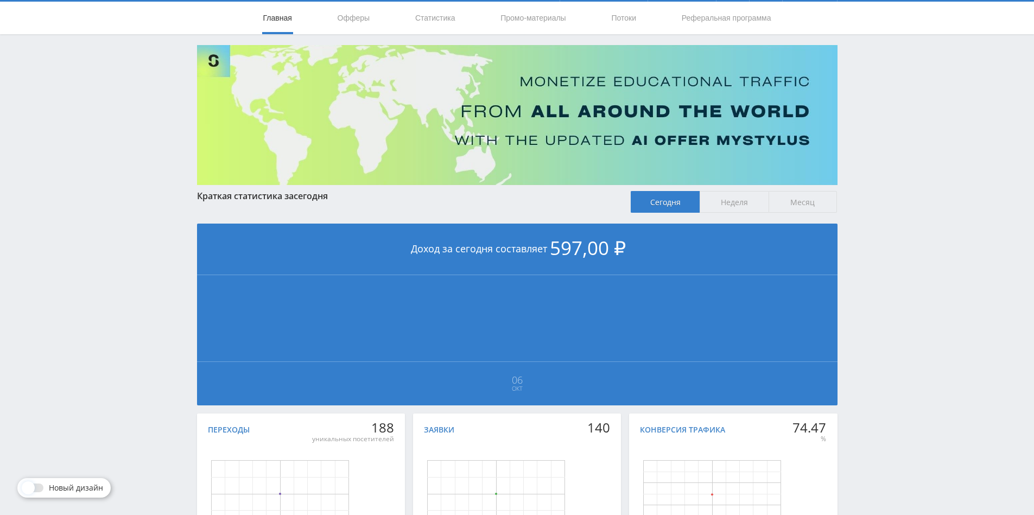
scroll to position [0, 0]
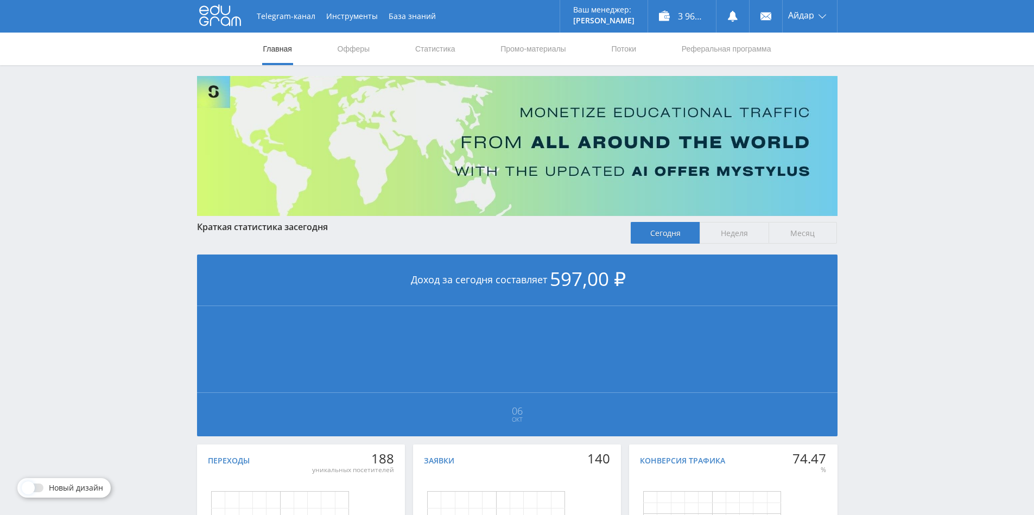
drag, startPoint x: 168, startPoint y: 390, endPoint x: 167, endPoint y: 357, distance: 32.6
drag, startPoint x: 170, startPoint y: 262, endPoint x: 153, endPoint y: 241, distance: 27.7
click at [153, 241] on div "Telegram-канал Инструменты База знаний Ваш менеджер: [PERSON_NAME] Online @edug…" at bounding box center [517, 322] width 1034 height 644
click at [204, 231] on div "Краткая статистика за [DATE]" at bounding box center [408, 227] width 423 height 10
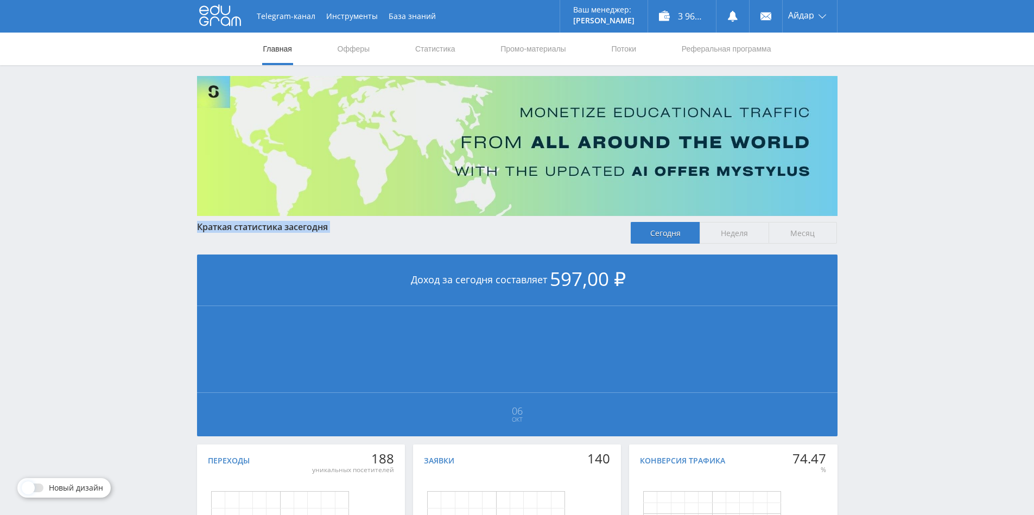
click at [204, 231] on div "Краткая статистика за [DATE]" at bounding box center [408, 227] width 423 height 10
click at [204, 235] on div "Краткая статистика за [DATE]" at bounding box center [408, 232] width 423 height 21
click at [205, 232] on div "Краткая статистика за [DATE]" at bounding box center [408, 227] width 423 height 10
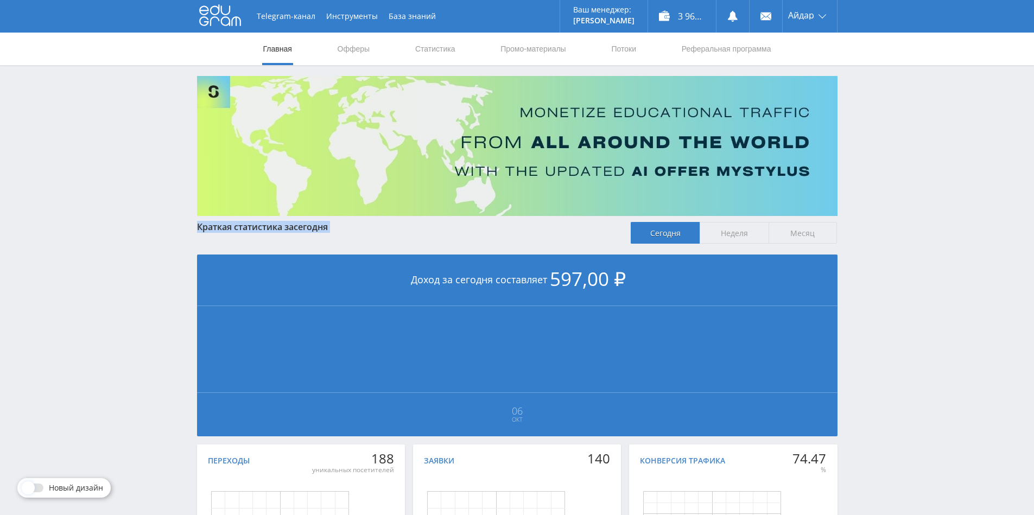
click at [197, 227] on div "Краткая статистика за [DATE]" at bounding box center [408, 227] width 423 height 10
click at [526, 242] on div "Краткая статистика за [DATE]" at bounding box center [408, 232] width 423 height 21
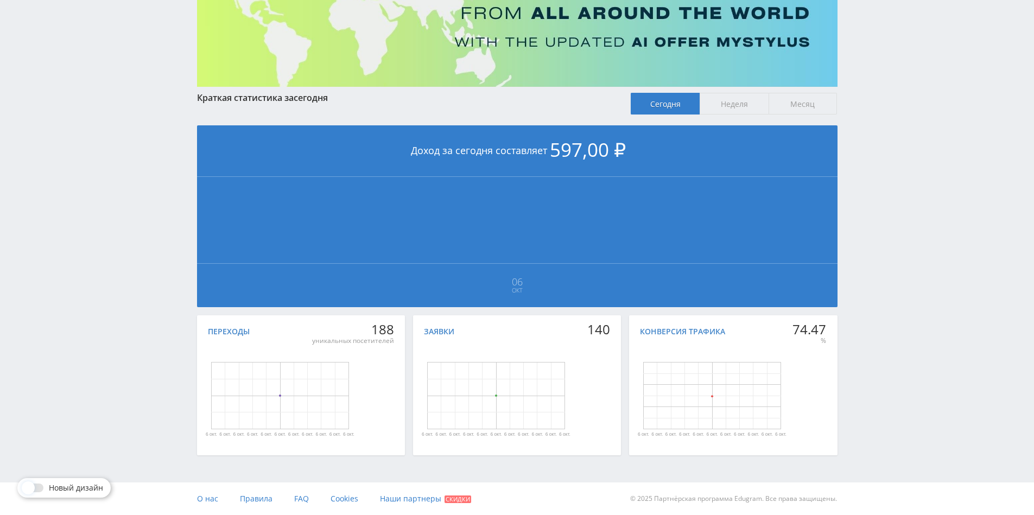
drag, startPoint x: 971, startPoint y: 320, endPoint x: 957, endPoint y: 416, distance: 97.0
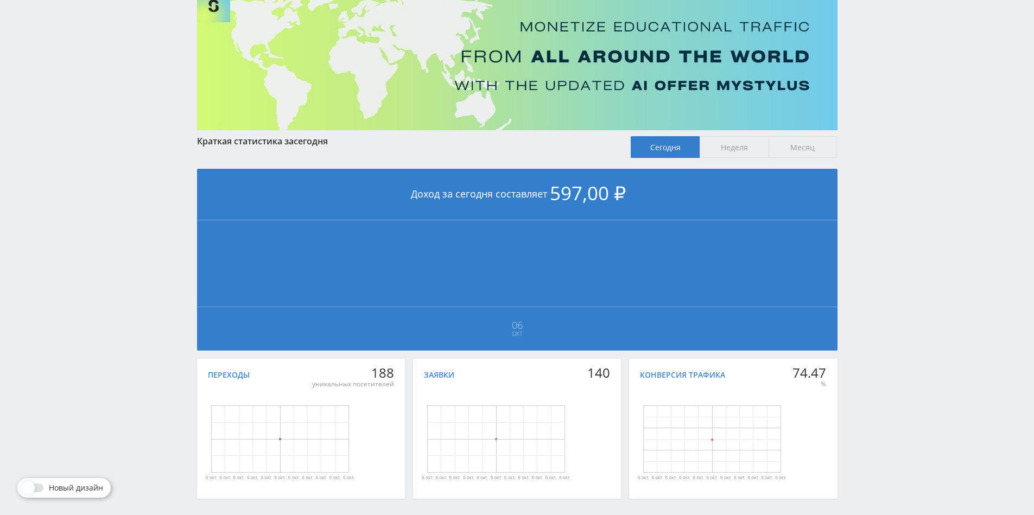
drag, startPoint x: 944, startPoint y: 412, endPoint x: 931, endPoint y: 393, distance: 23.8
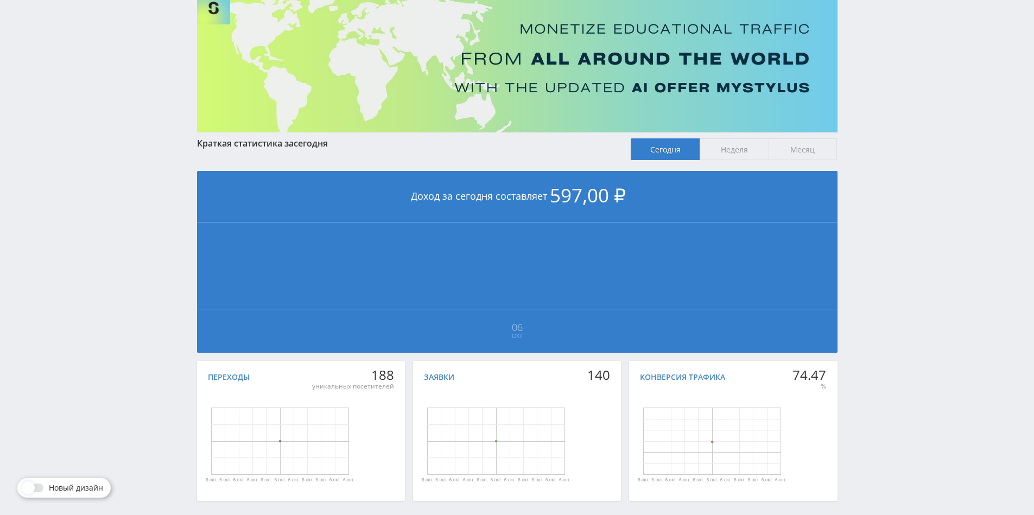
drag, startPoint x: 916, startPoint y: 375, endPoint x: 903, endPoint y: 305, distance: 71.7
click at [903, 305] on div "Telegram-канал Инструменты База знаний Ваш менеджер: [PERSON_NAME] Online @edug…" at bounding box center [517, 238] width 1034 height 644
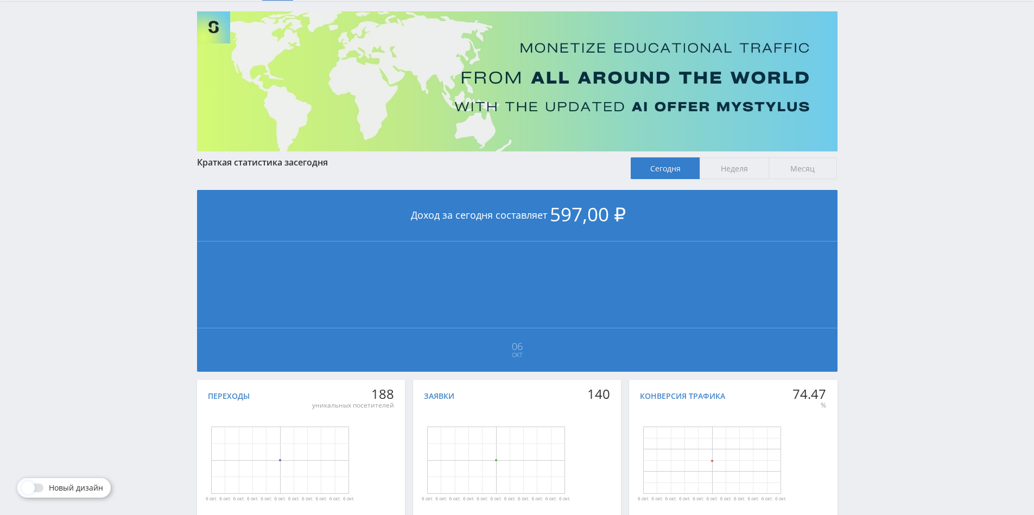
drag, startPoint x: 900, startPoint y: 305, endPoint x: 885, endPoint y: 261, distance: 46.0
click at [742, 172] on span "Неделя" at bounding box center [734, 168] width 69 height 22
click at [0, 0] on input "Неделя" at bounding box center [0, 0] width 0 height 0
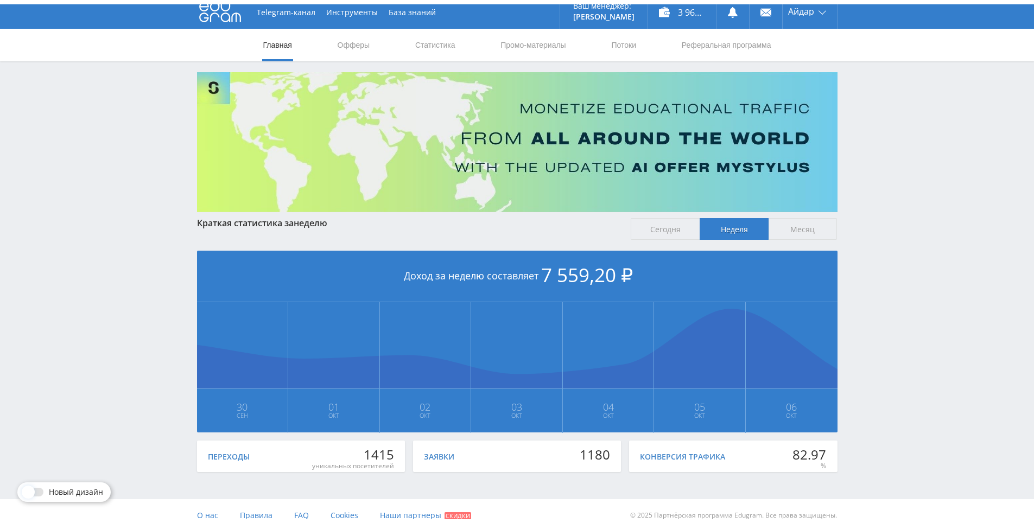
scroll to position [65, 0]
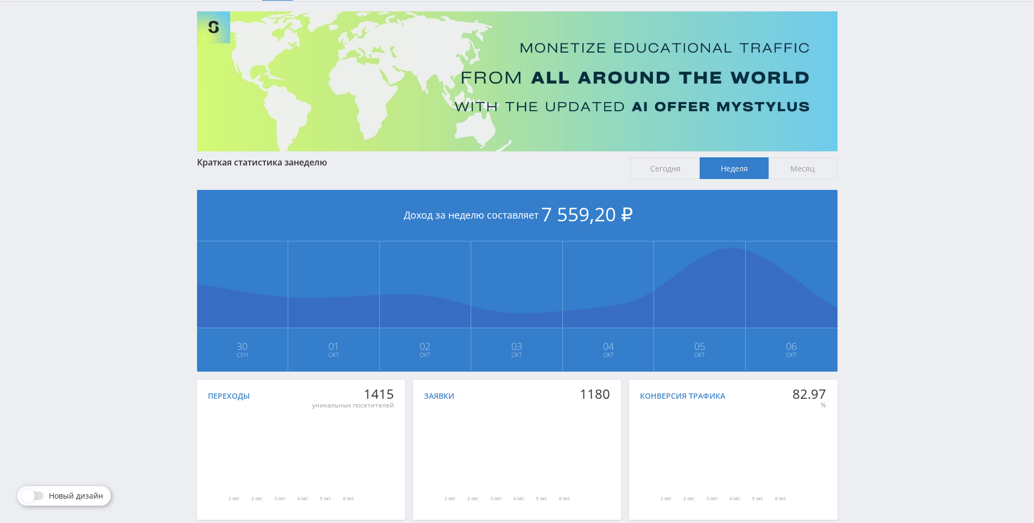
click at [674, 171] on span "Сегодня" at bounding box center [665, 168] width 69 height 22
click at [0, 0] on input "Сегодня" at bounding box center [0, 0] width 0 height 0
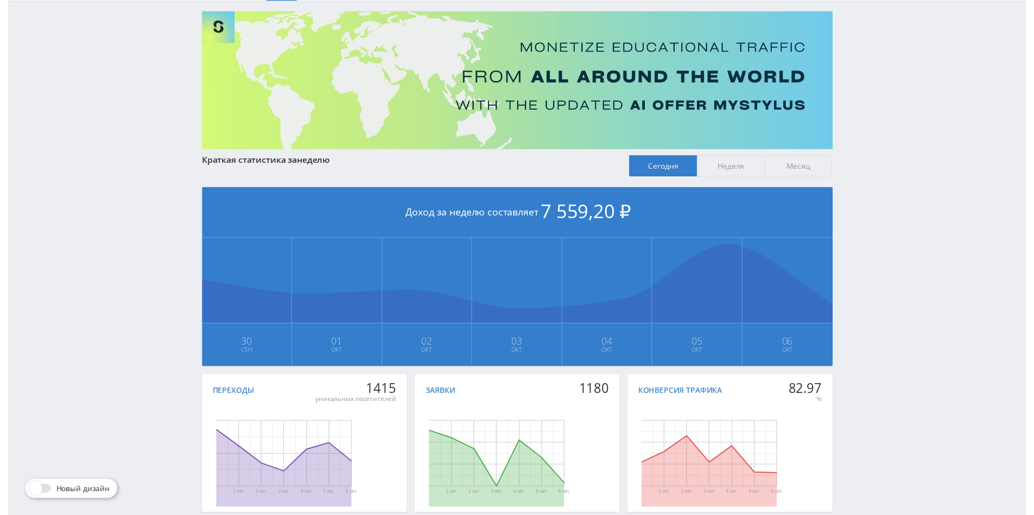
scroll to position [0, 0]
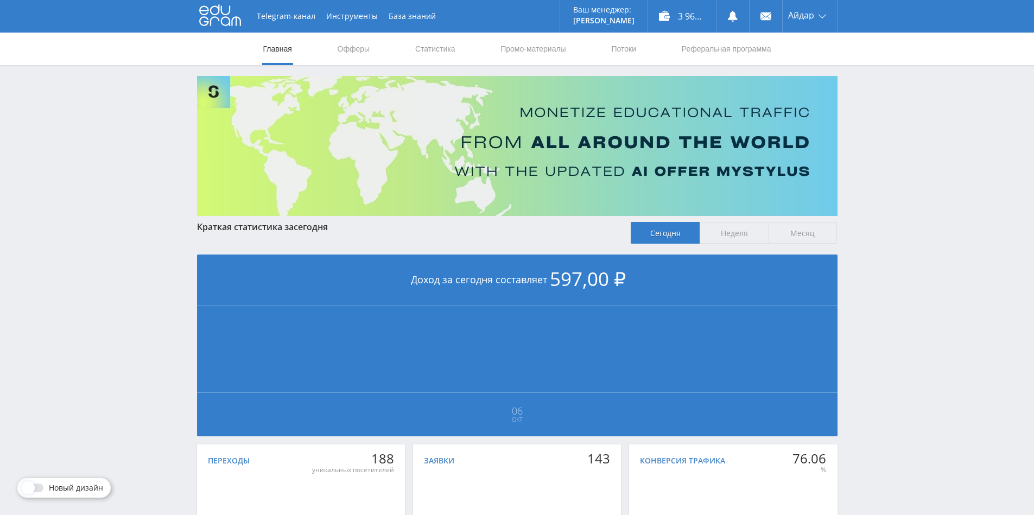
click at [748, 236] on span "Неделя" at bounding box center [734, 233] width 69 height 22
click at [0, 0] on input "Неделя" at bounding box center [0, 0] width 0 height 0
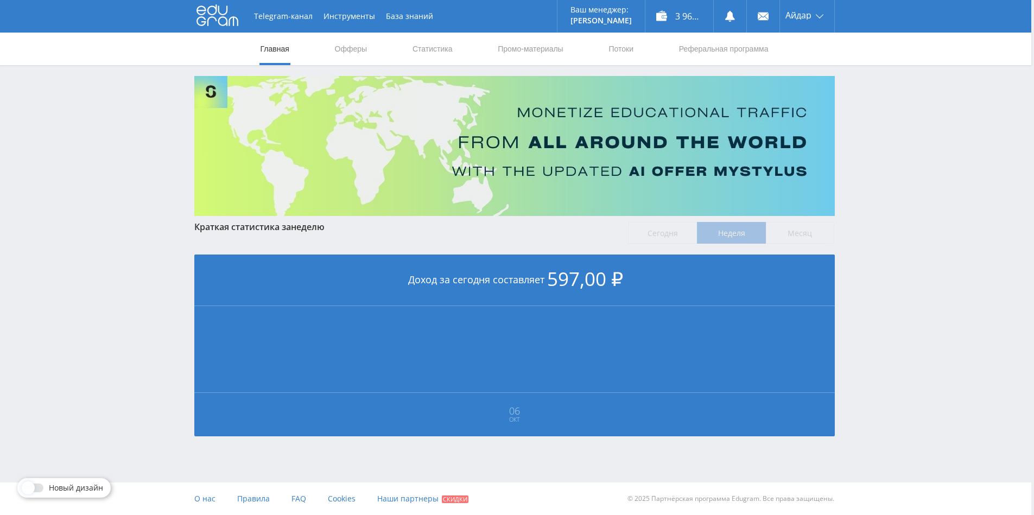
scroll to position [8, 5]
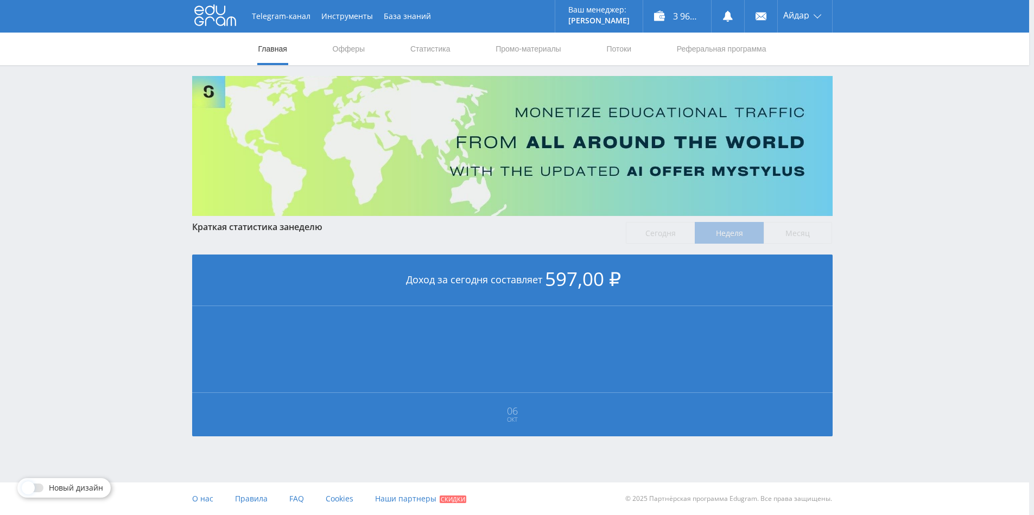
drag, startPoint x: 878, startPoint y: 311, endPoint x: 888, endPoint y: 344, distance: 33.9
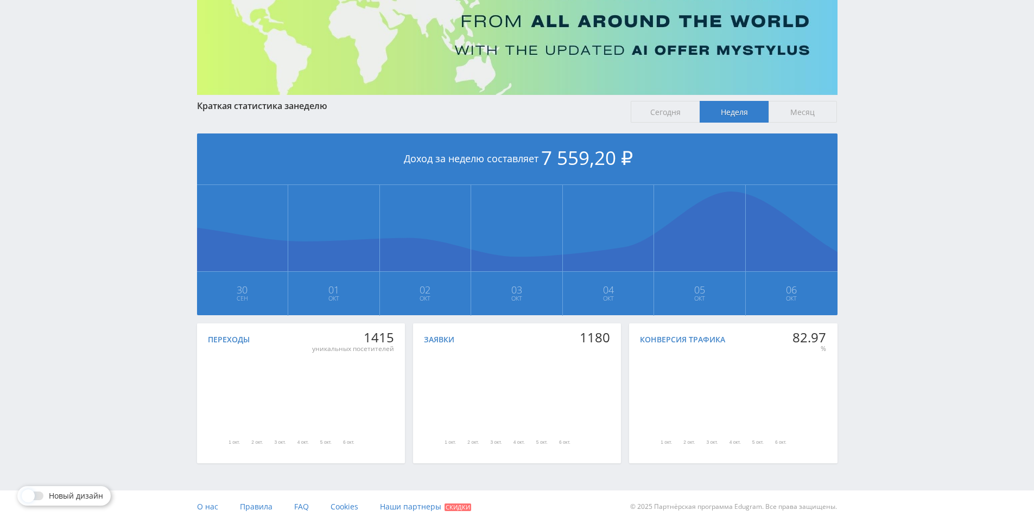
drag, startPoint x: 863, startPoint y: 315, endPoint x: 869, endPoint y: 410, distance: 95.8
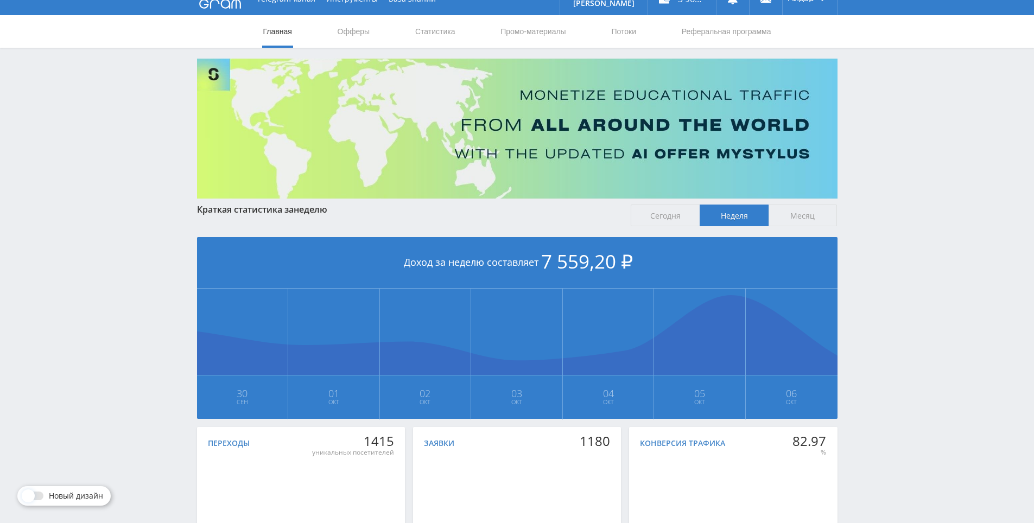
scroll to position [0, 0]
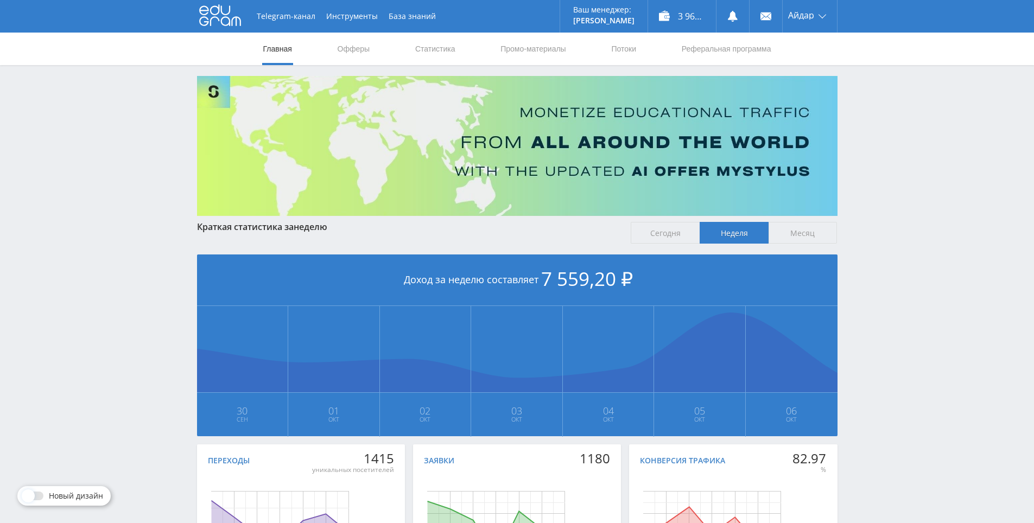
drag, startPoint x: 861, startPoint y: 406, endPoint x: 877, endPoint y: 274, distance: 132.3
click at [892, 188] on div "Telegram-канал Инструменты База знаний Ваш менеджер: [PERSON_NAME] Online @edug…" at bounding box center [517, 322] width 1034 height 644
drag, startPoint x: 892, startPoint y: 188, endPoint x: 892, endPoint y: 172, distance: 16.3
click at [887, 154] on div "Telegram-канал Инструменты База знаний Ваш менеджер: [PERSON_NAME] Online @edug…" at bounding box center [517, 322] width 1034 height 644
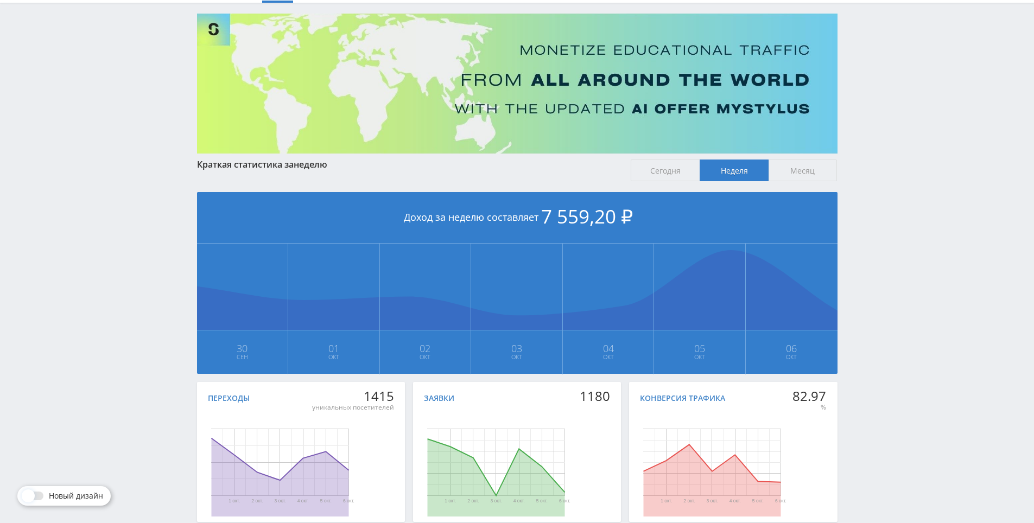
drag, startPoint x: 882, startPoint y: 153, endPoint x: 901, endPoint y: 278, distance: 126.2
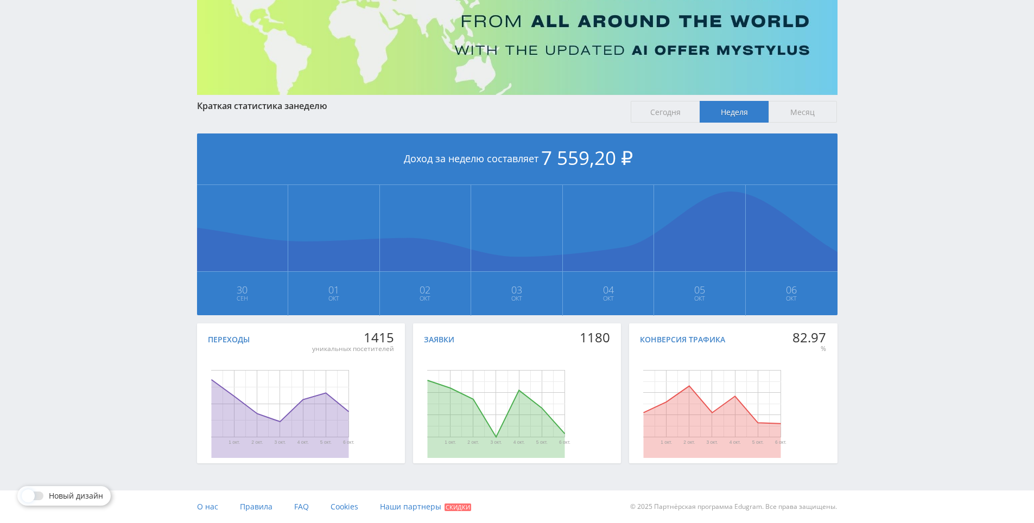
click at [790, 106] on span "Месяц" at bounding box center [803, 112] width 69 height 22
click at [0, 0] on input "Месяц" at bounding box center [0, 0] width 0 height 0
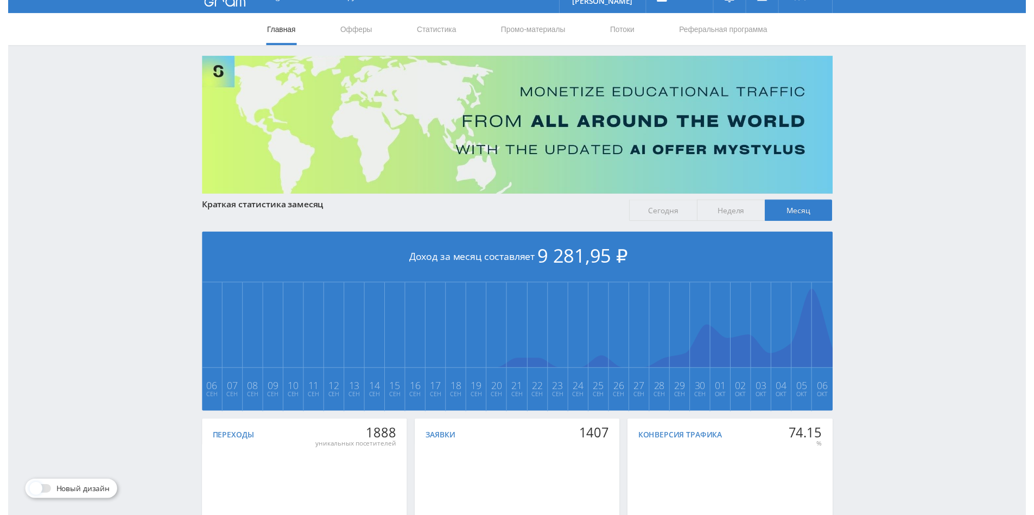
scroll to position [0, 0]
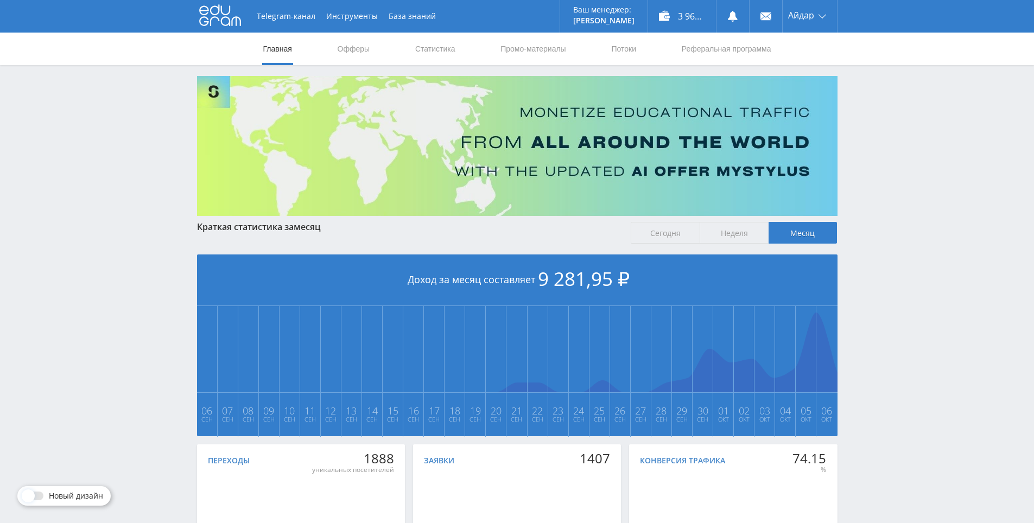
drag, startPoint x: 848, startPoint y: 319, endPoint x: 850, endPoint y: 289, distance: 29.9
click at [672, 234] on span "Сегодня" at bounding box center [665, 233] width 69 height 22
click at [0, 0] on input "Сегодня" at bounding box center [0, 0] width 0 height 0
